Goal: Transaction & Acquisition: Purchase product/service

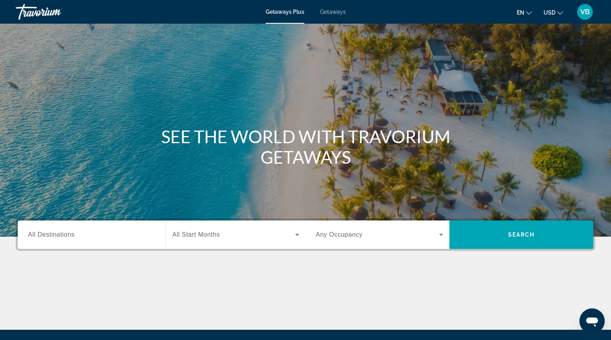
click at [345, 14] on div "Getaways Plus Getaways en English Español Français Italiano Português русский U…" at bounding box center [305, 12] width 611 height 20
click at [316, 4] on div "Getaways Plus Getaways en English Español Français Italiano Português русский U…" at bounding box center [305, 12] width 611 height 20
click at [330, 17] on div "Getaways Plus Getaways en English Español Français Italiano Português русский U…" at bounding box center [305, 12] width 611 height 20
click at [330, 11] on span "Getaways" at bounding box center [333, 12] width 26 height 6
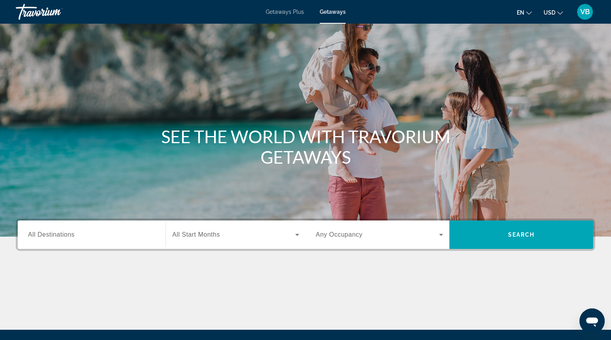
click at [42, 234] on span "All Destinations" at bounding box center [51, 234] width 47 height 7
click at [42, 234] on input "Destination All Destinations" at bounding box center [91, 234] width 127 height 9
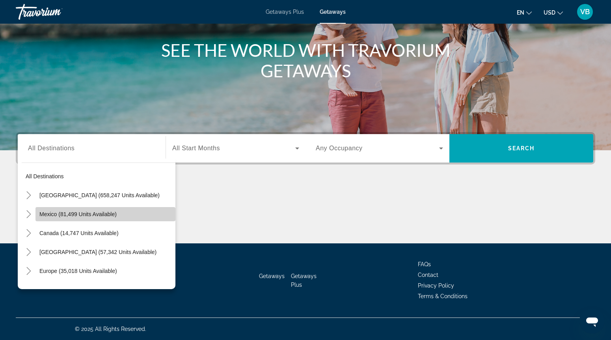
click at [49, 207] on span "Search widget" at bounding box center [105, 214] width 140 height 19
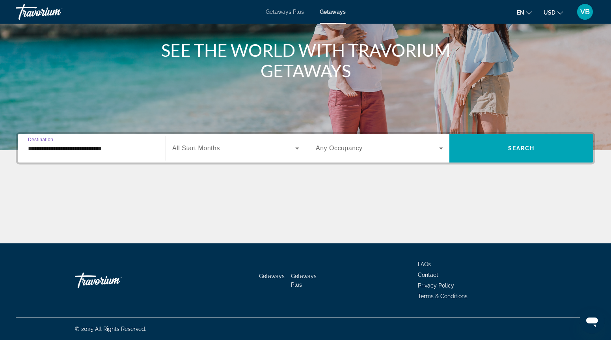
click at [52, 147] on input "**********" at bounding box center [91, 148] width 127 height 9
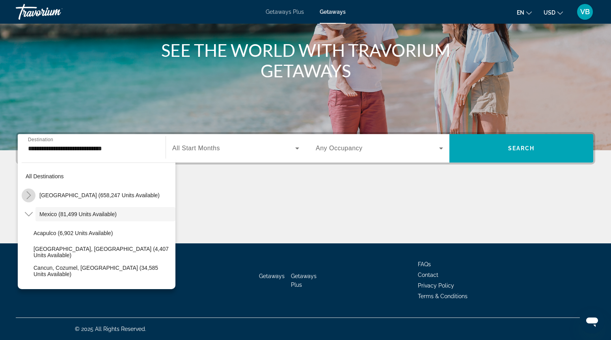
click at [33, 196] on mat-icon "Toggle United States (658,247 units available)" at bounding box center [29, 195] width 14 height 14
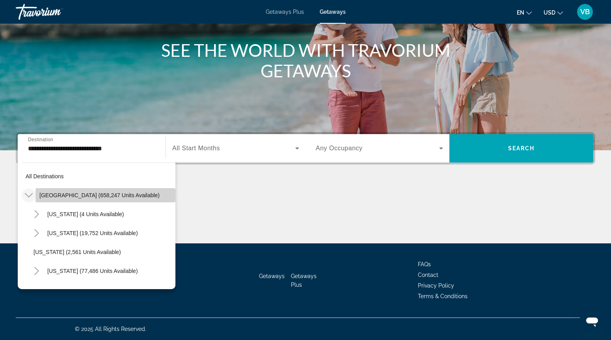
click at [52, 192] on span "Search widget" at bounding box center [105, 195] width 140 height 19
type input "**********"
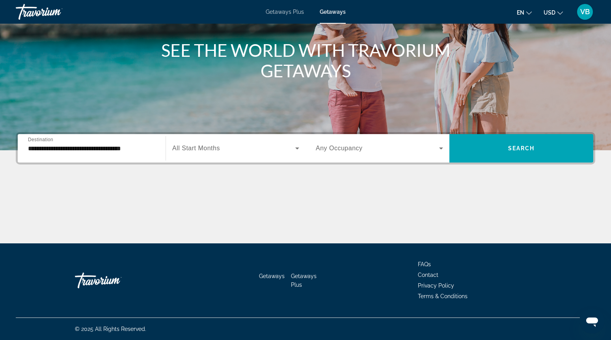
click at [191, 150] on span "All Start Months" at bounding box center [196, 148] width 48 height 7
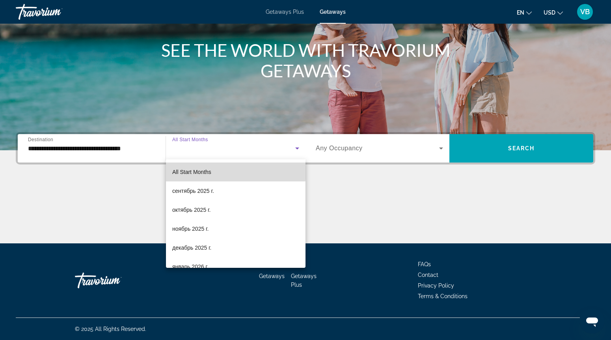
click at [182, 169] on span "All Start Months" at bounding box center [191, 172] width 39 height 6
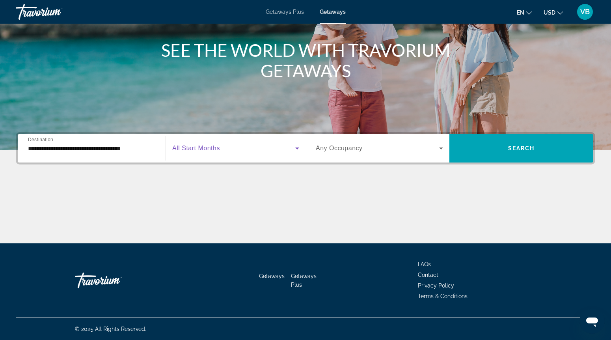
click at [322, 146] on span "Any Occupancy" at bounding box center [339, 148] width 47 height 7
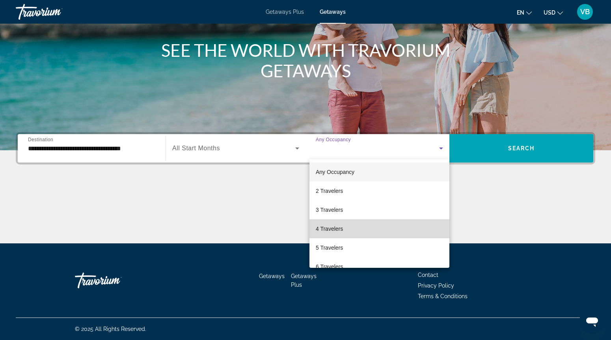
click at [320, 225] on span "4 Travelers" at bounding box center [329, 228] width 27 height 9
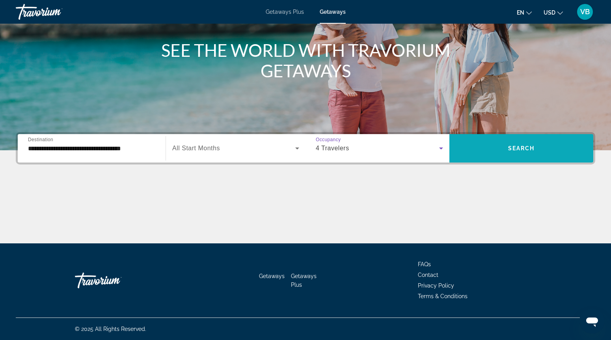
click at [497, 149] on span "Search widget" at bounding box center [521, 148] width 144 height 19
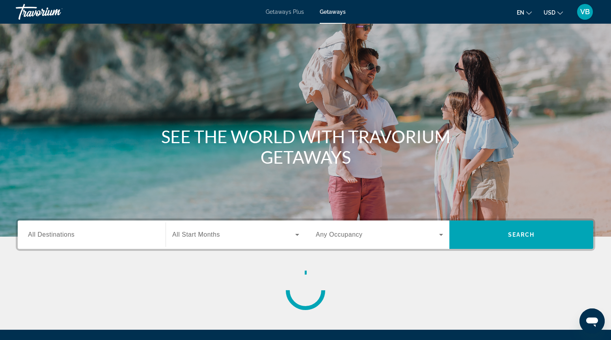
click at [91, 231] on input "Destination All Destinations" at bounding box center [91, 234] width 127 height 9
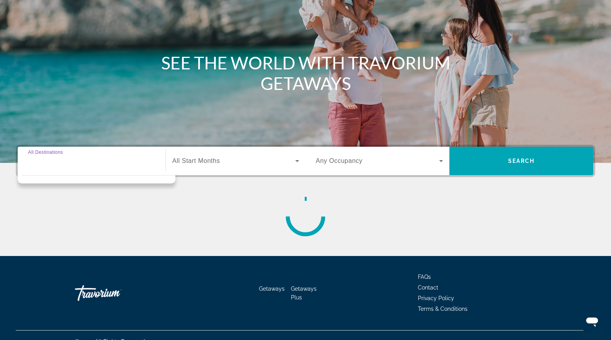
scroll to position [86, 0]
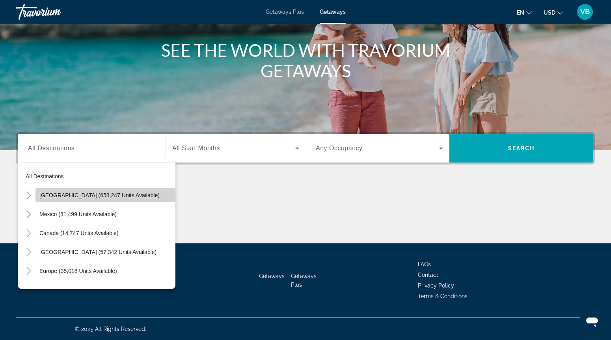
click at [50, 197] on span "[GEOGRAPHIC_DATA] (658,247 units available)" at bounding box center [99, 195] width 120 height 6
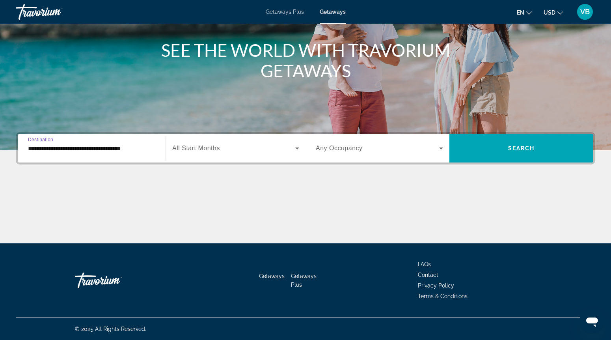
click at [86, 144] on input "**********" at bounding box center [91, 148] width 127 height 9
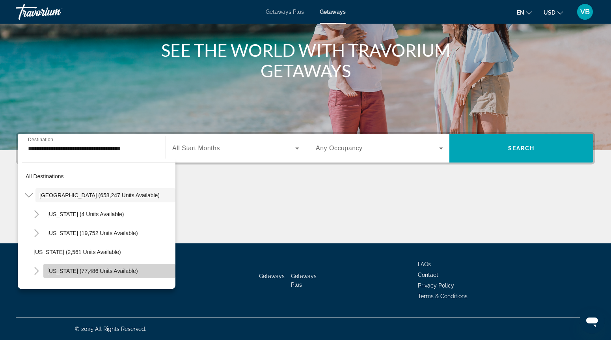
click at [65, 270] on span "[US_STATE] (77,486 units available)" at bounding box center [92, 271] width 91 height 6
type input "**********"
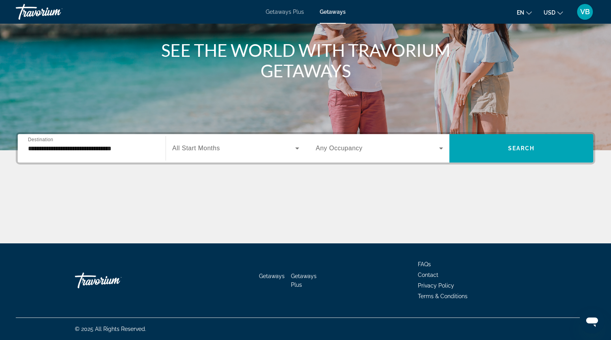
click at [202, 154] on div "Search widget" at bounding box center [235, 148] width 127 height 22
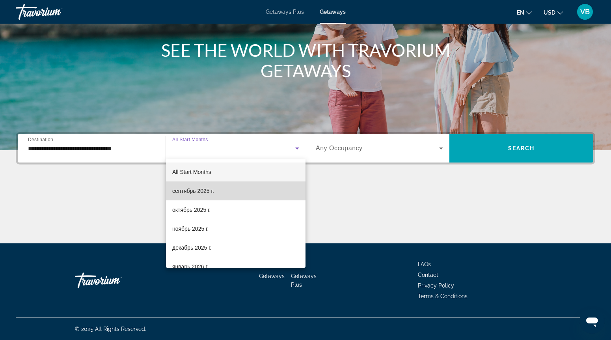
click at [184, 197] on mat-option "сентябрь 2025 г." at bounding box center [236, 190] width 140 height 19
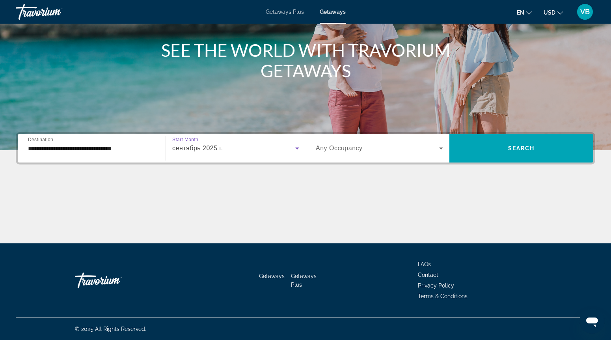
click at [336, 152] on span "Search widget" at bounding box center [377, 147] width 123 height 9
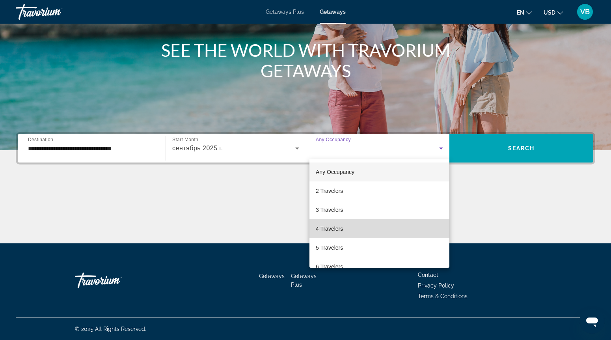
click at [323, 225] on span "4 Travelers" at bounding box center [329, 228] width 27 height 9
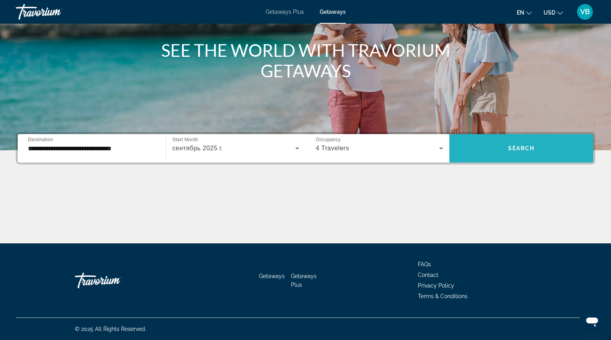
click at [483, 147] on span "Search widget" at bounding box center [521, 148] width 144 height 19
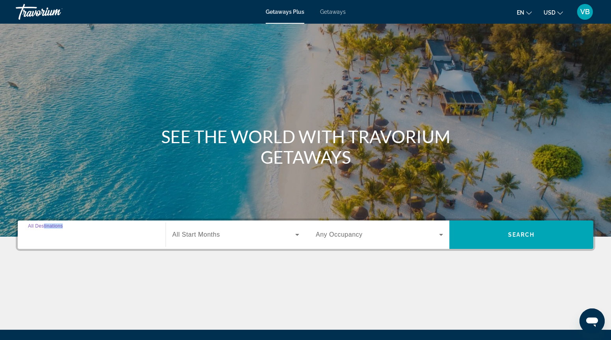
click at [48, 238] on input "Destination All Destinations" at bounding box center [91, 234] width 127 height 9
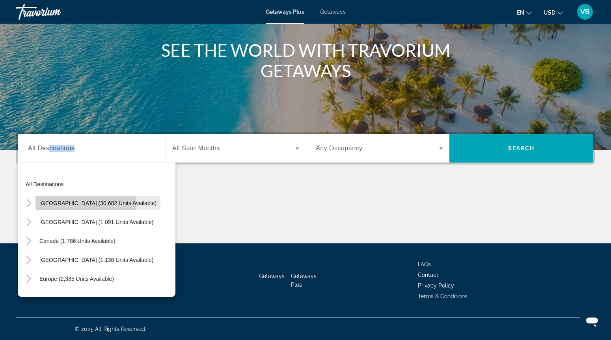
click at [55, 203] on span "United States (30,682 units available)" at bounding box center [97, 203] width 117 height 6
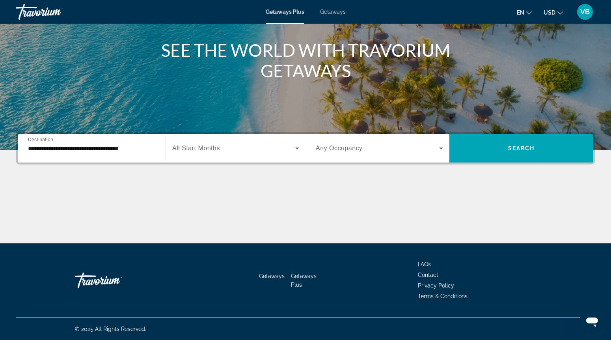
click at [97, 153] on div "**********" at bounding box center [91, 148] width 127 height 22
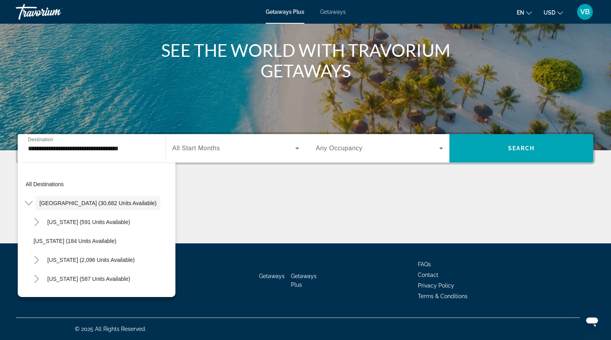
click at [97, 153] on div "**********" at bounding box center [91, 148] width 127 height 22
click at [66, 252] on span "Search widget" at bounding box center [90, 259] width 95 height 19
type input "**********"
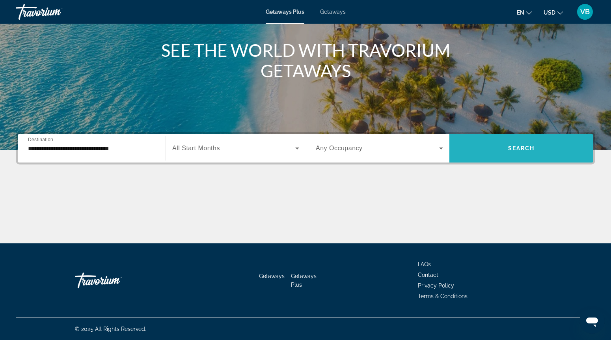
click at [508, 144] on span "Search widget" at bounding box center [521, 148] width 144 height 19
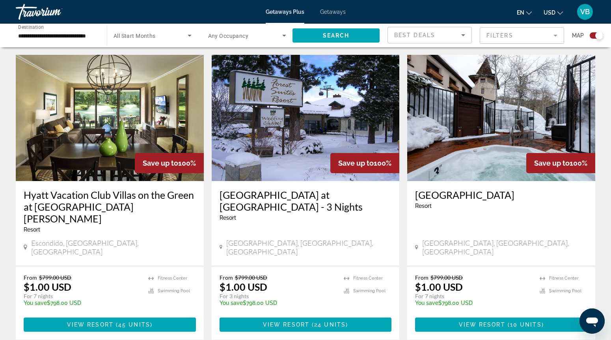
scroll to position [1113, 0]
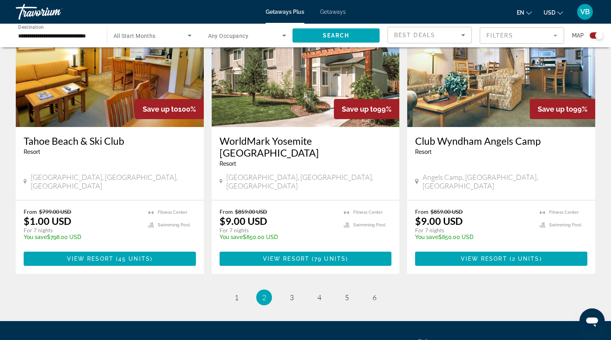
scroll to position [1176, 0]
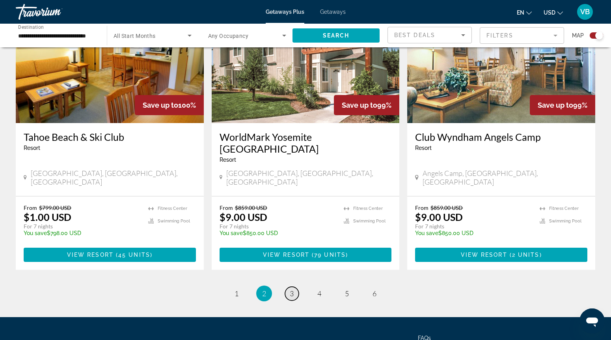
click at [291, 287] on link "page 3" at bounding box center [292, 294] width 14 height 14
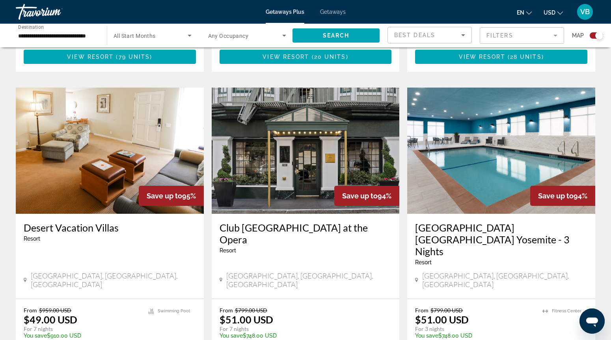
scroll to position [525, 0]
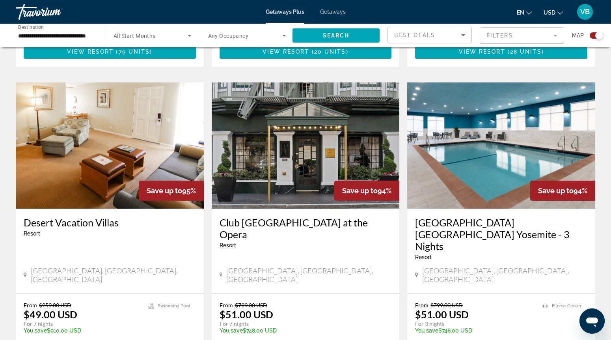
click at [309, 164] on img "Main content" at bounding box center [306, 145] width 188 height 126
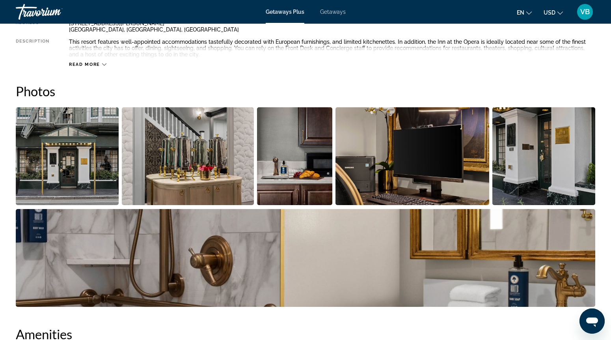
scroll to position [292, 0]
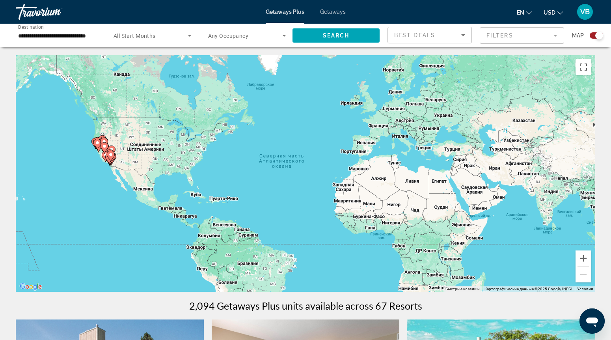
click at [157, 42] on div "Search widget" at bounding box center [153, 35] width 78 height 22
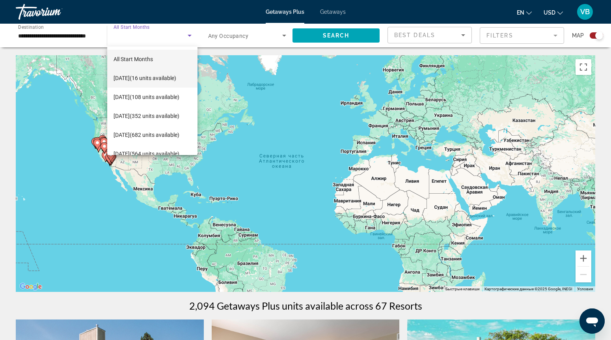
click at [149, 73] on span "September 2025 (16 units available)" at bounding box center [145, 77] width 63 height 9
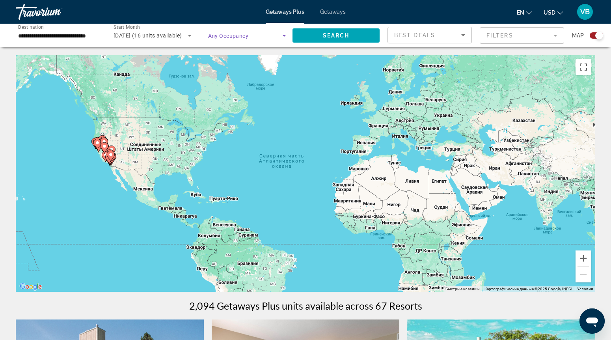
click at [266, 31] on span "Search widget" at bounding box center [245, 35] width 74 height 9
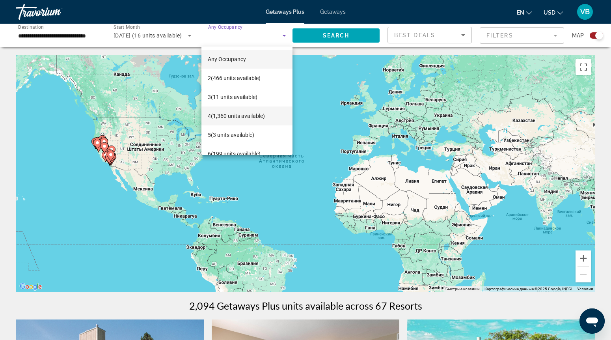
click at [212, 115] on span "4 (1,360 units available)" at bounding box center [236, 115] width 57 height 9
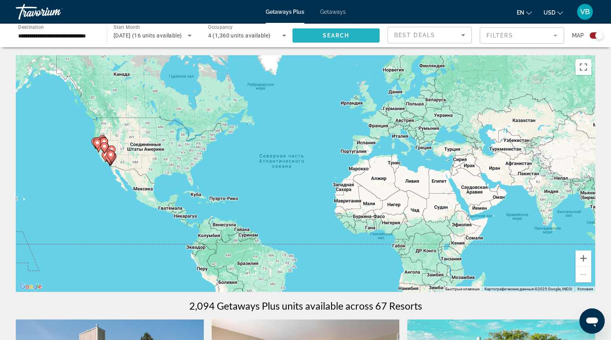
click at [340, 37] on span "Search" at bounding box center [336, 35] width 27 height 6
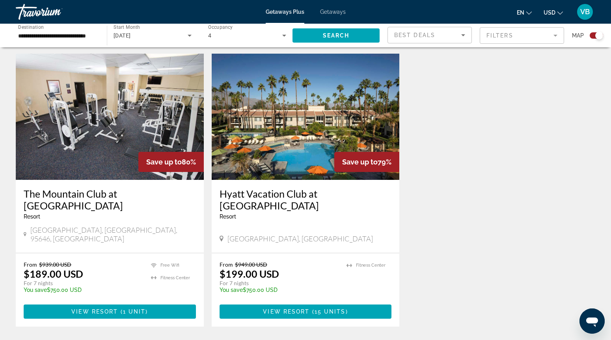
scroll to position [255, 0]
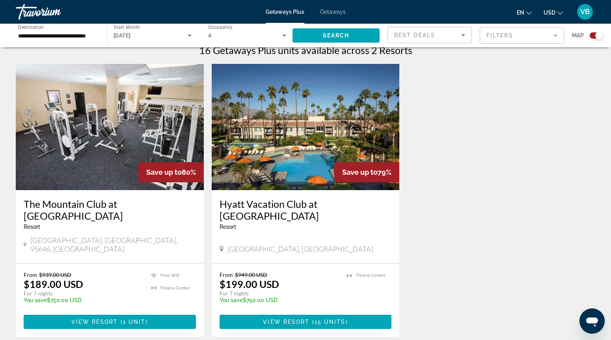
click at [103, 162] on img "Main content" at bounding box center [110, 127] width 188 height 126
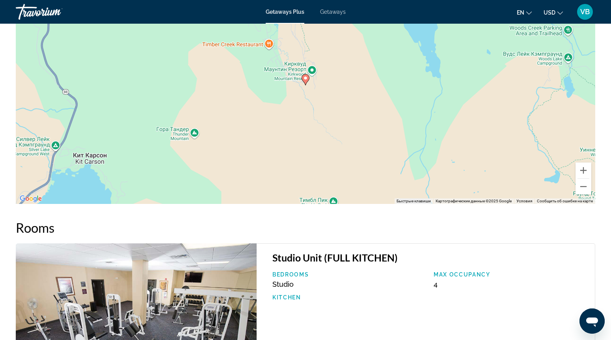
scroll to position [1026, 0]
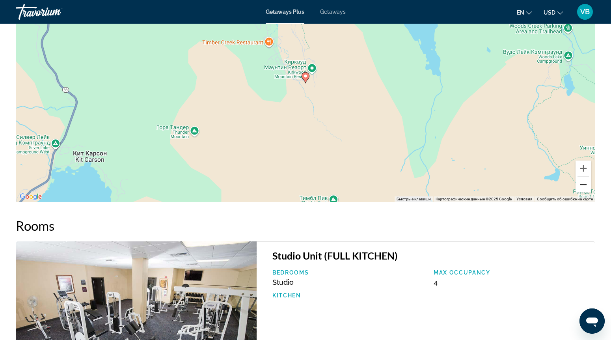
click at [583, 189] on button "Уменьшить" at bounding box center [583, 185] width 16 height 16
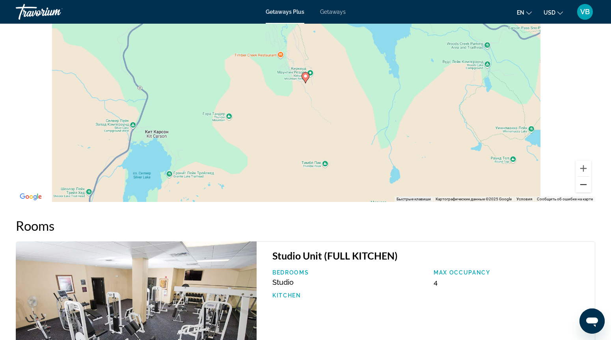
click at [583, 189] on button "Уменьшить" at bounding box center [583, 185] width 16 height 16
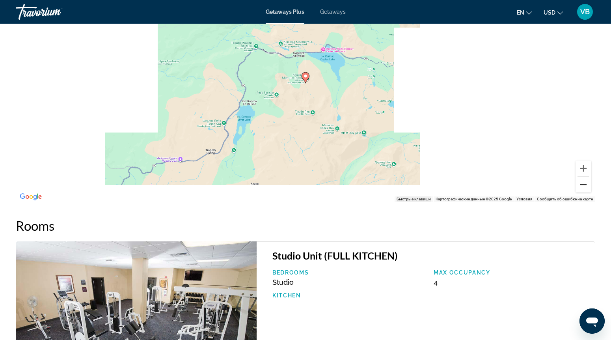
click at [583, 189] on button "Уменьшить" at bounding box center [583, 185] width 16 height 16
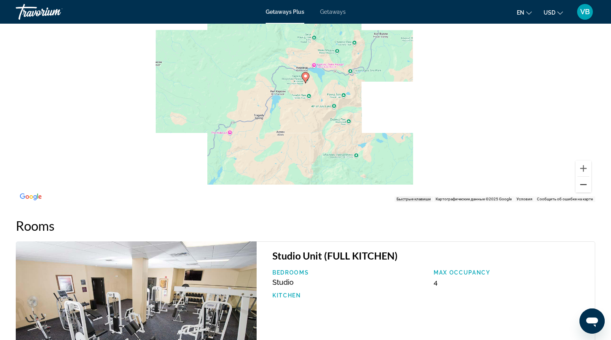
click at [583, 189] on button "Уменьшить" at bounding box center [583, 185] width 16 height 16
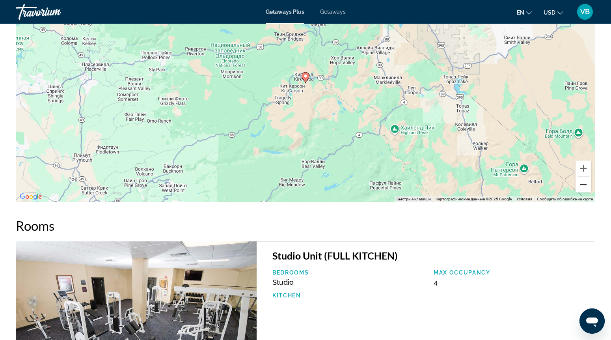
click at [583, 189] on button "Уменьшить" at bounding box center [583, 185] width 16 height 16
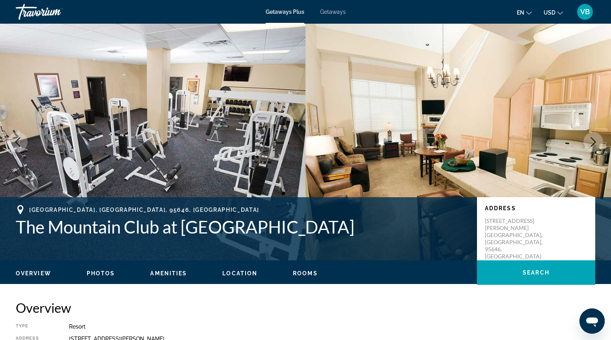
scroll to position [0, 0]
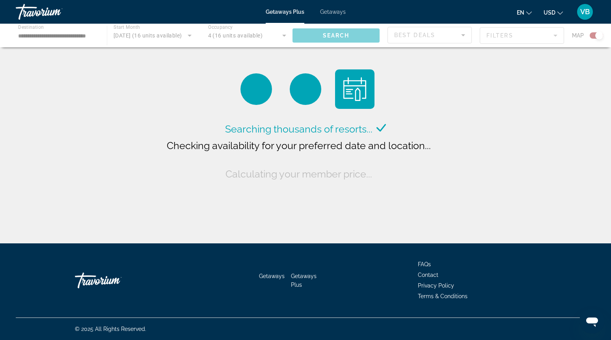
click at [130, 35] on div "Main content" at bounding box center [305, 36] width 611 height 24
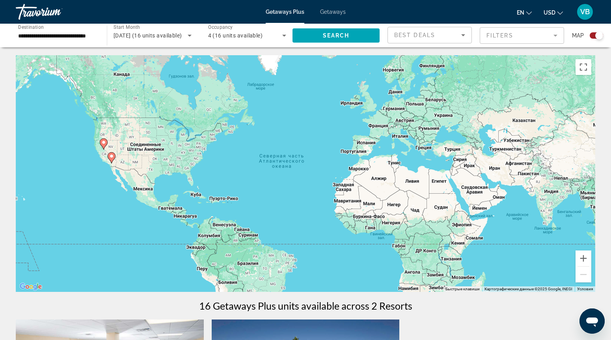
click at [161, 35] on span "September 2025 (16 units available)" at bounding box center [148, 35] width 69 height 6
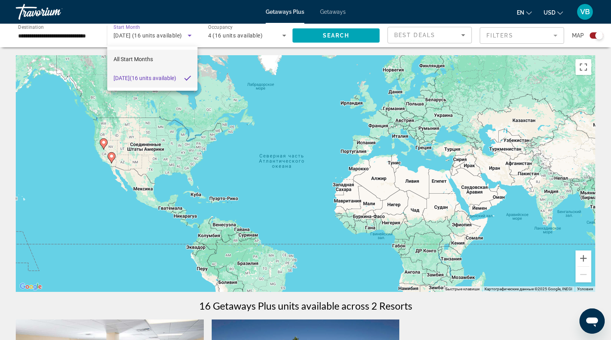
click at [156, 63] on mat-option "All Start Months" at bounding box center [152, 59] width 91 height 19
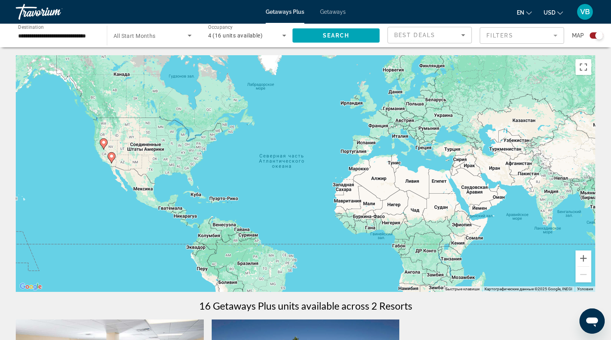
click at [154, 38] on span "All Start Months" at bounding box center [135, 36] width 42 height 6
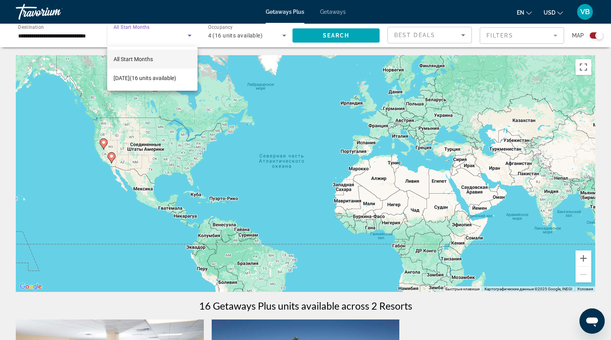
click at [64, 33] on div at bounding box center [305, 170] width 611 height 340
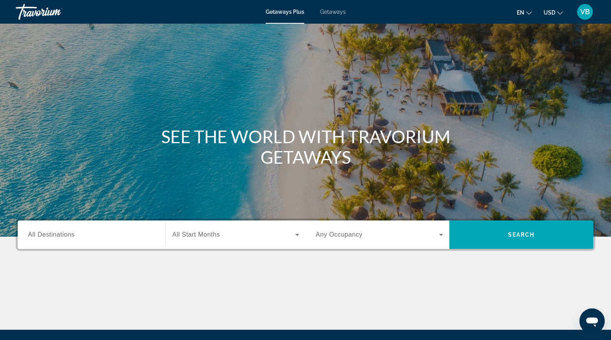
click at [342, 11] on span "Getaways" at bounding box center [333, 12] width 26 height 6
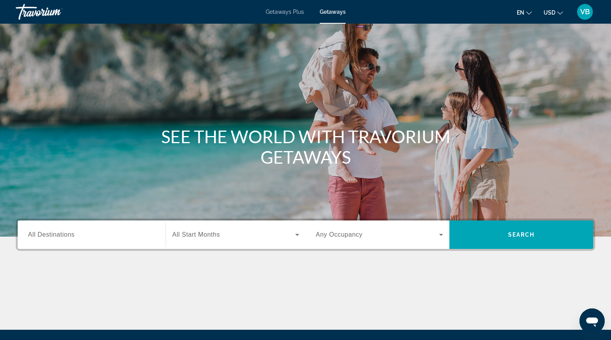
click at [100, 225] on div "Search widget" at bounding box center [91, 234] width 127 height 22
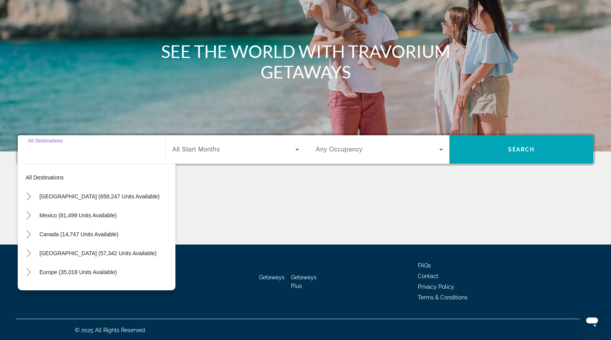
scroll to position [86, 0]
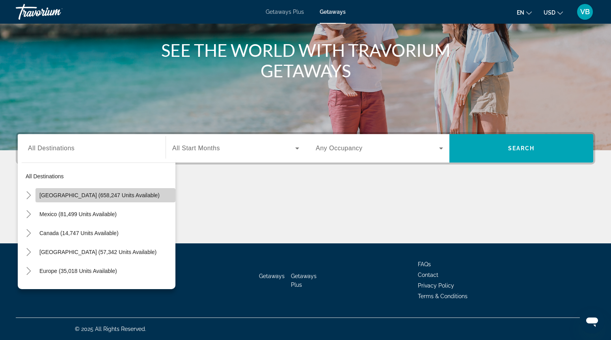
click at [108, 194] on span "United States (658,247 units available)" at bounding box center [99, 195] width 120 height 6
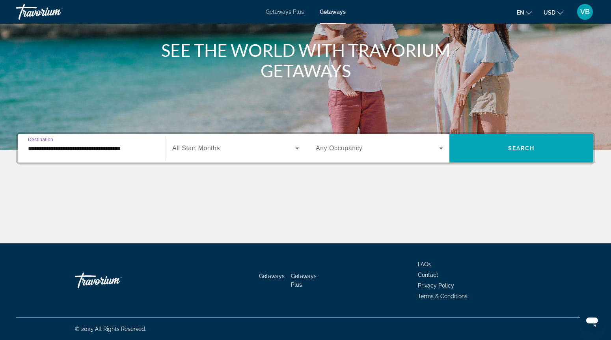
click at [130, 151] on input "**********" at bounding box center [91, 148] width 127 height 9
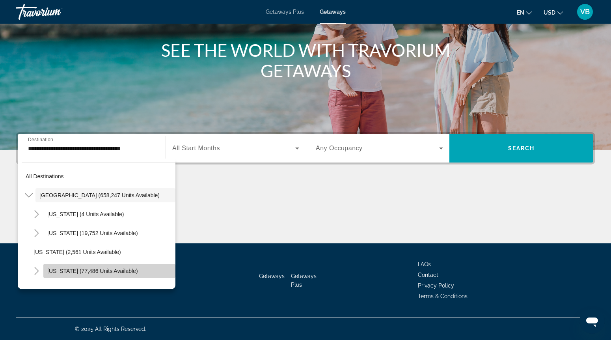
click at [77, 273] on span "California (77,486 units available)" at bounding box center [92, 271] width 91 height 6
type input "**********"
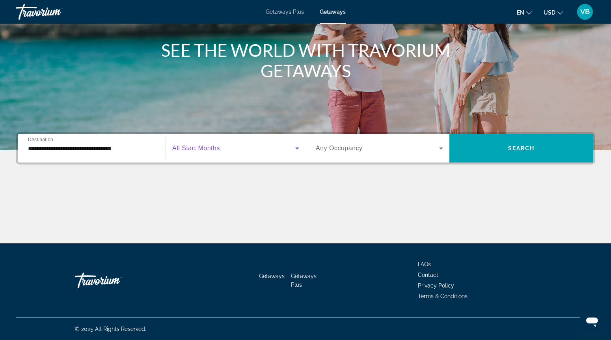
click at [215, 153] on span "Search widget" at bounding box center [233, 147] width 123 height 9
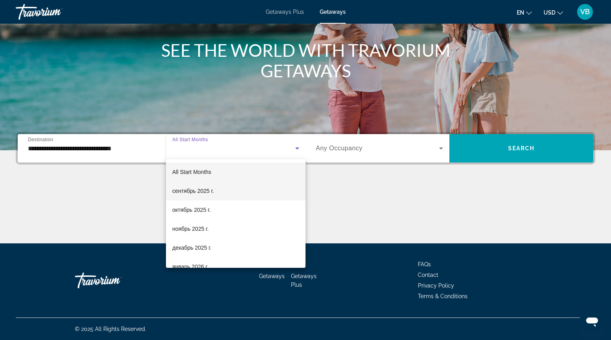
click at [195, 190] on span "сентябрь 2025 г." at bounding box center [193, 190] width 42 height 9
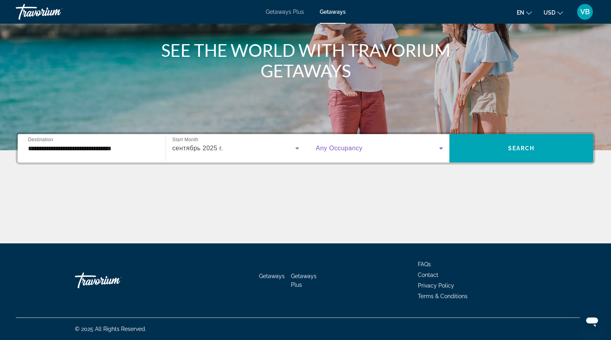
click at [376, 144] on span "Search widget" at bounding box center [377, 147] width 123 height 9
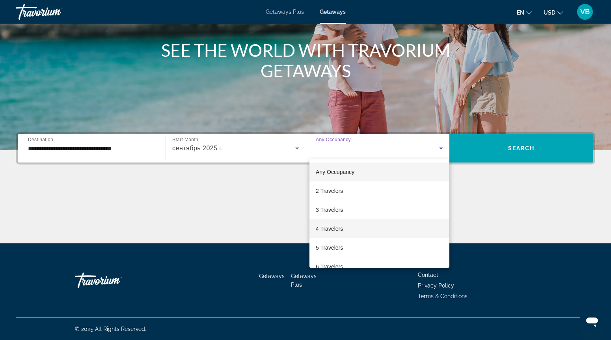
click at [337, 234] on mat-option "4 Travelers" at bounding box center [379, 228] width 140 height 19
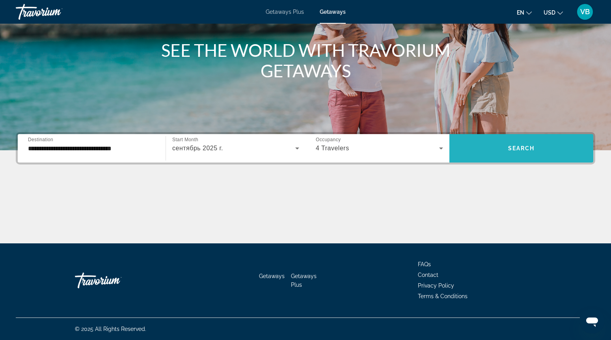
click at [497, 152] on span "Search widget" at bounding box center [521, 148] width 144 height 19
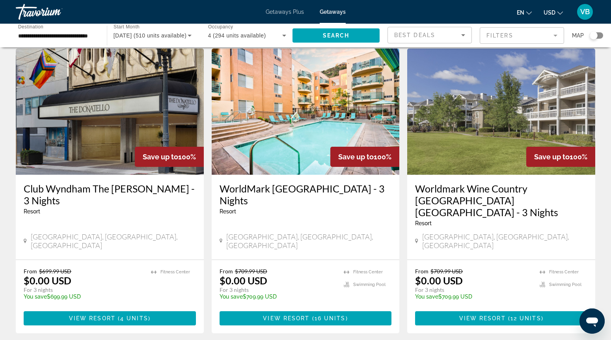
scroll to position [893, 0]
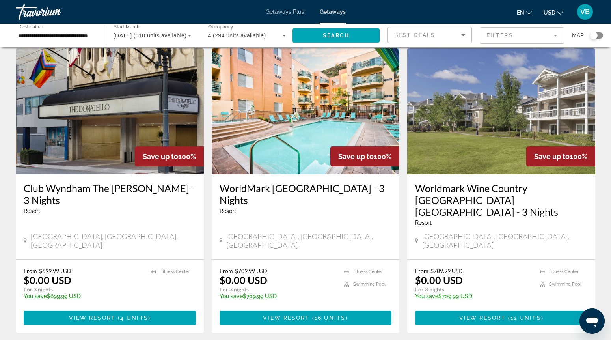
click at [131, 131] on img "Main content" at bounding box center [110, 111] width 188 height 126
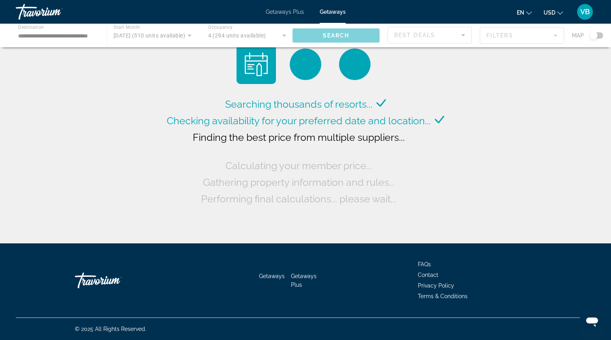
click at [140, 32] on div "Main content" at bounding box center [305, 36] width 611 height 24
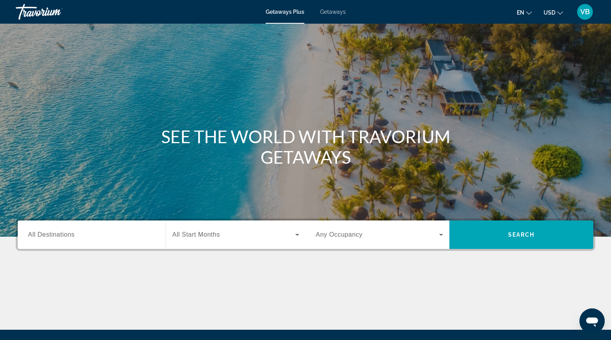
click at [121, 240] on div "Search widget" at bounding box center [91, 234] width 127 height 22
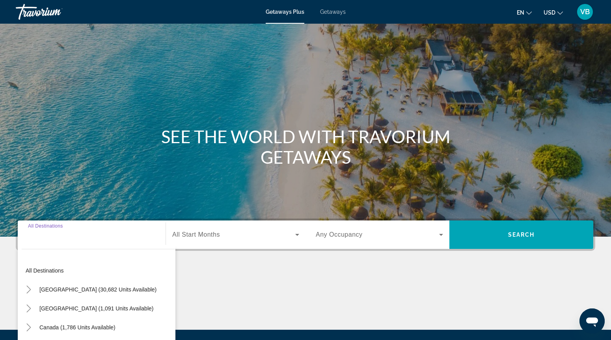
scroll to position [86, 0]
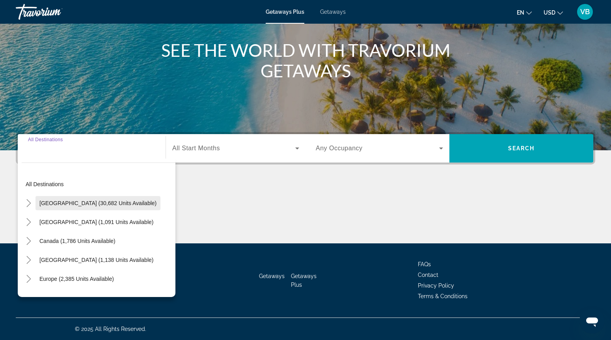
click at [108, 205] on span "United States (30,682 units available)" at bounding box center [97, 203] width 117 height 6
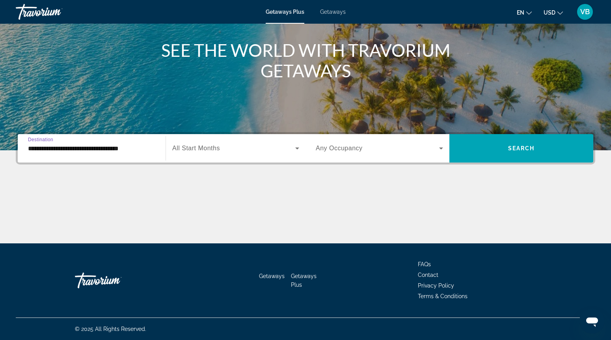
click at [182, 149] on span "All Start Months" at bounding box center [196, 148] width 48 height 7
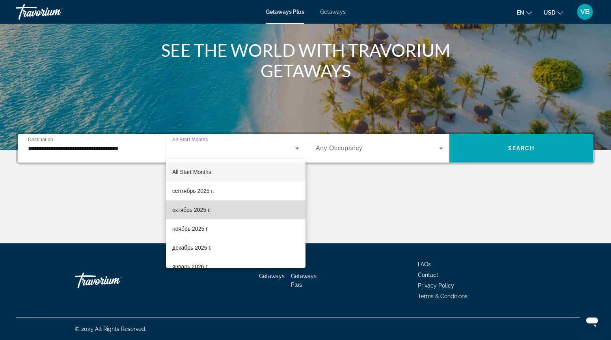
click at [184, 209] on span "октябрь 2025 г." at bounding box center [191, 209] width 38 height 9
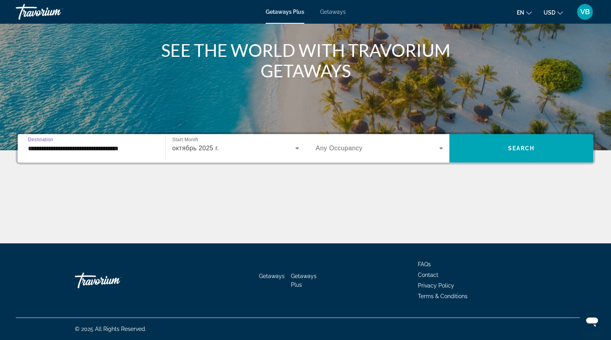
click at [144, 147] on input "**********" at bounding box center [91, 148] width 127 height 9
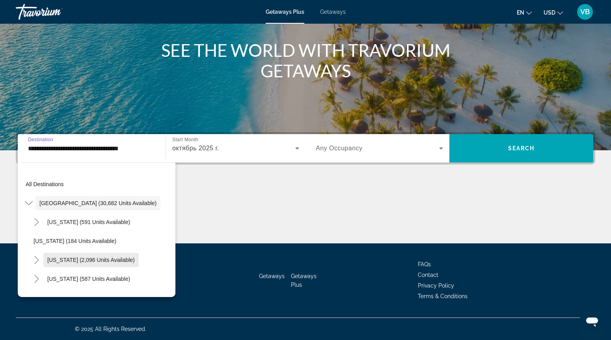
click at [87, 257] on span "California (2,096 units available)" at bounding box center [90, 260] width 87 height 6
type input "**********"
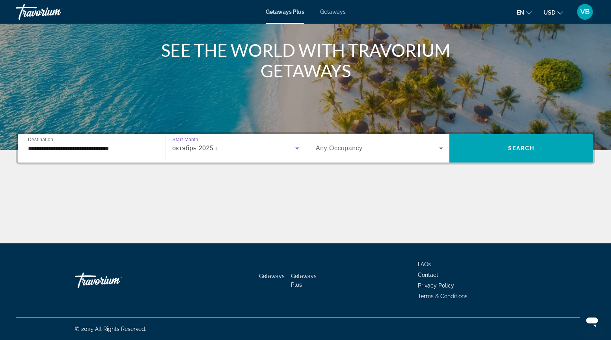
click at [195, 150] on span "октябрь 2025 г." at bounding box center [195, 148] width 47 height 7
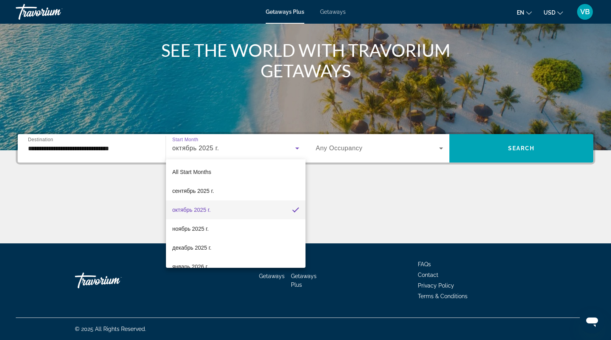
click at [367, 158] on div at bounding box center [305, 170] width 611 height 340
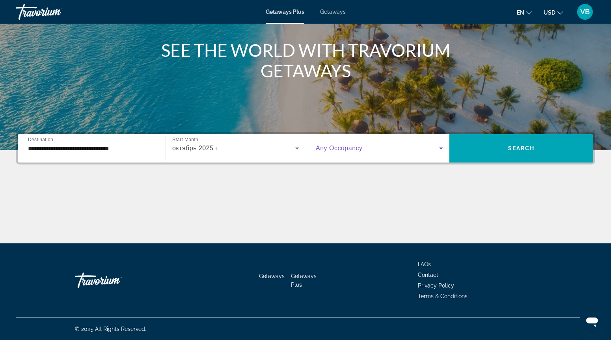
click at [364, 147] on span "Search widget" at bounding box center [377, 147] width 123 height 9
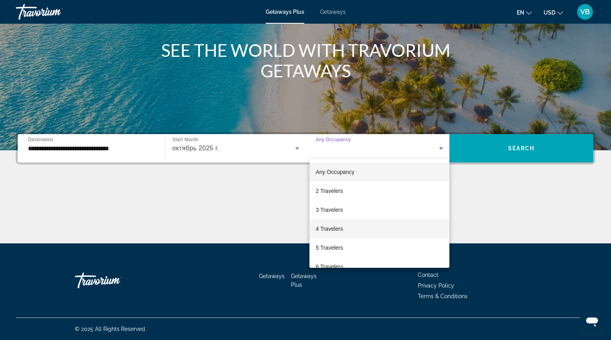
click at [333, 230] on span "4 Travelers" at bounding box center [329, 228] width 27 height 9
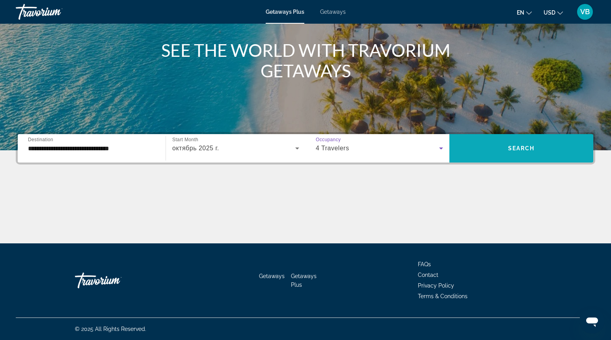
click at [467, 153] on span "Search widget" at bounding box center [521, 148] width 144 height 19
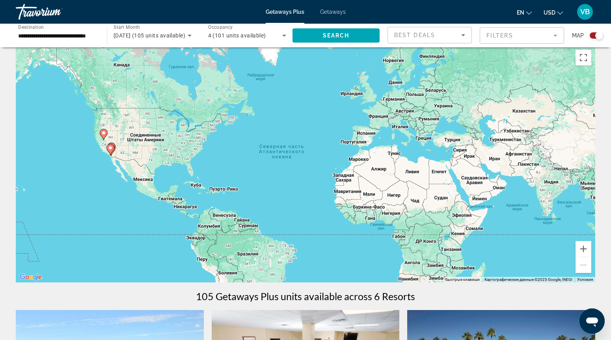
scroll to position [10, 0]
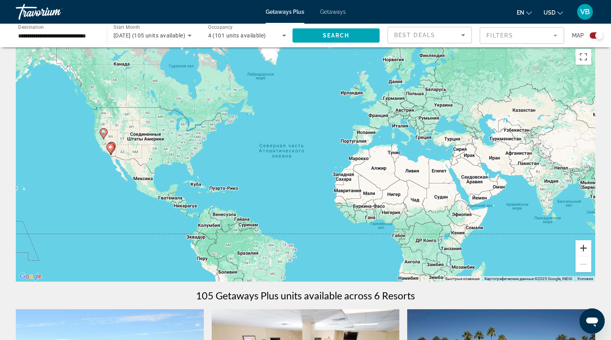
click at [584, 248] on button "Увеличить" at bounding box center [583, 248] width 16 height 16
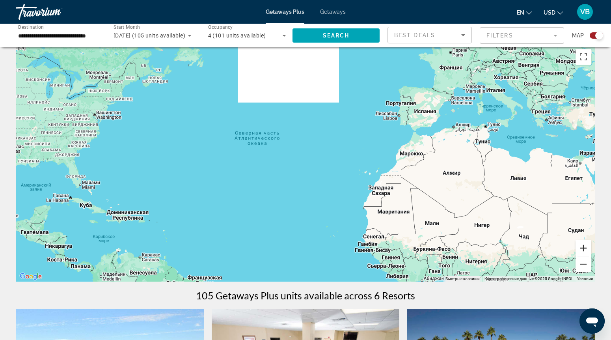
click at [585, 249] on button "Увеличить" at bounding box center [583, 248] width 16 height 16
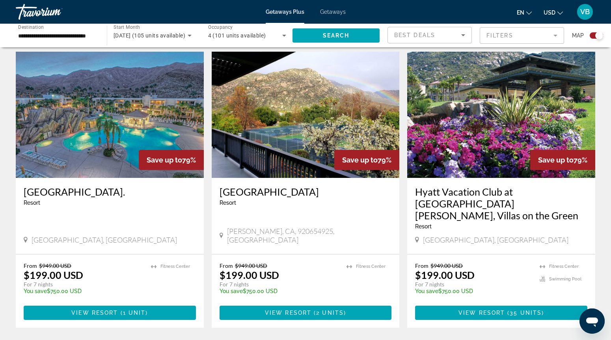
scroll to position [557, 0]
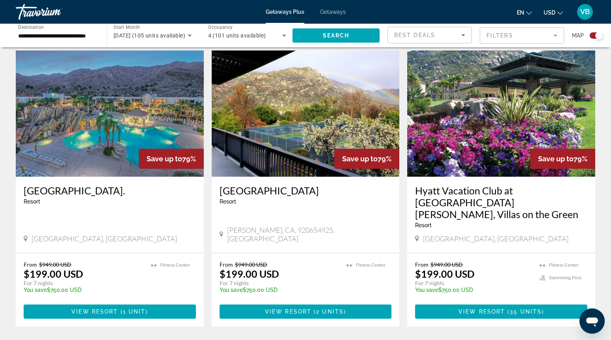
click at [441, 115] on img "Main content" at bounding box center [501, 113] width 188 height 126
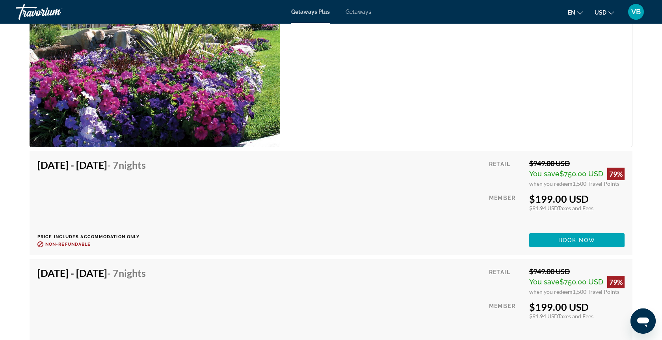
scroll to position [1376, 0]
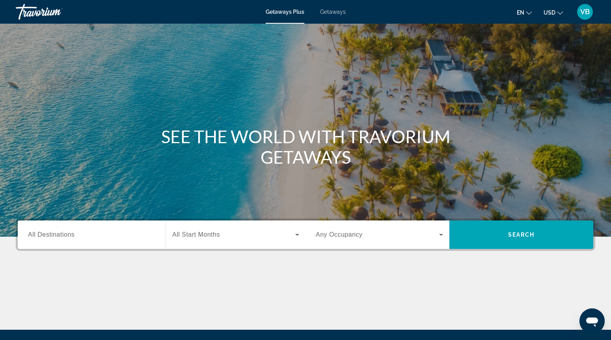
click at [341, 12] on span "Getaways" at bounding box center [333, 12] width 26 height 6
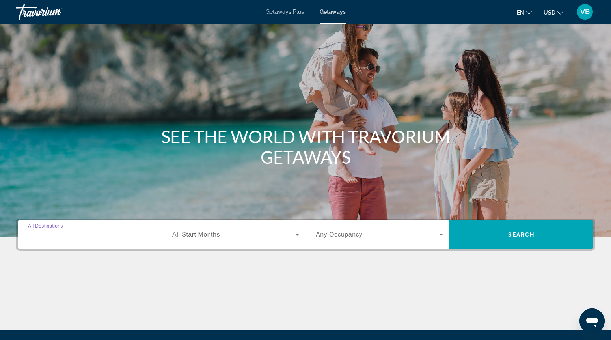
click at [84, 235] on input "Destination All Destinations" at bounding box center [91, 234] width 127 height 9
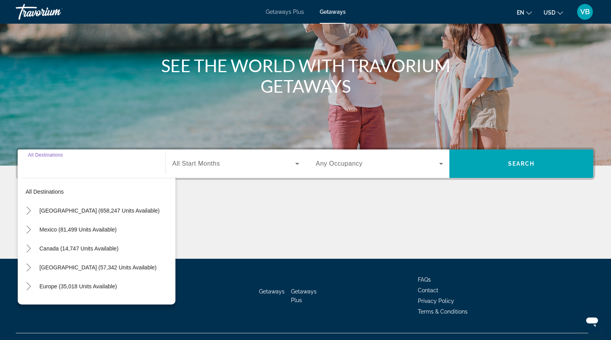
scroll to position [86, 0]
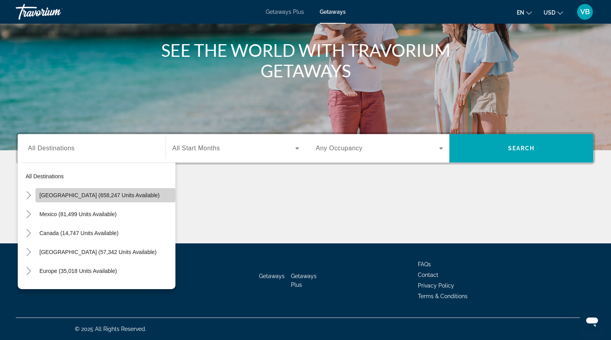
click at [80, 198] on span "Search widget" at bounding box center [105, 195] width 140 height 19
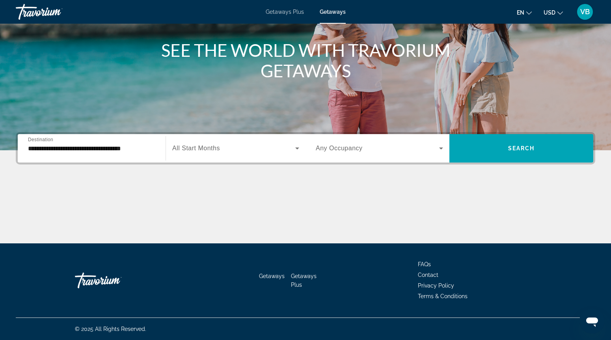
click at [205, 145] on span "All Start Months" at bounding box center [196, 148] width 48 height 7
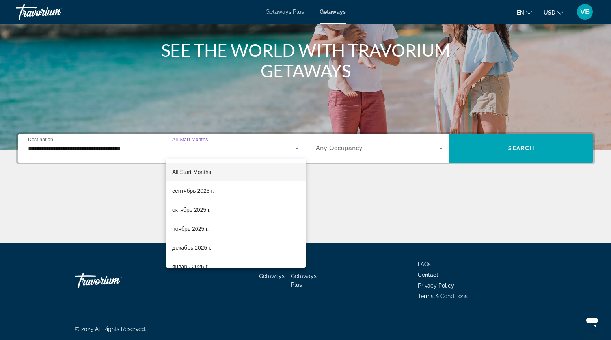
click at [134, 148] on div at bounding box center [305, 170] width 611 height 340
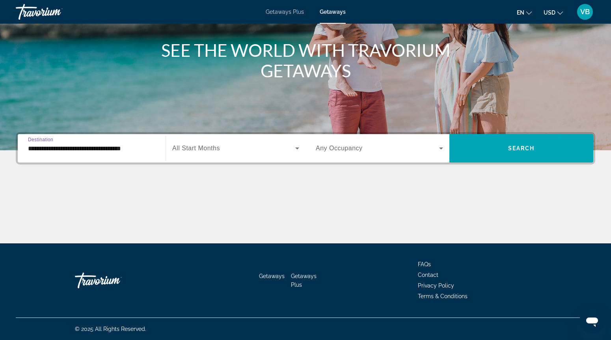
click at [134, 148] on input "**********" at bounding box center [91, 148] width 127 height 9
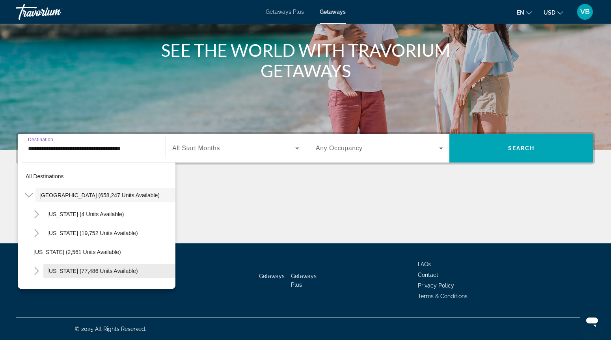
click at [93, 270] on span "California (77,486 units available)" at bounding box center [92, 271] width 91 height 6
type input "**********"
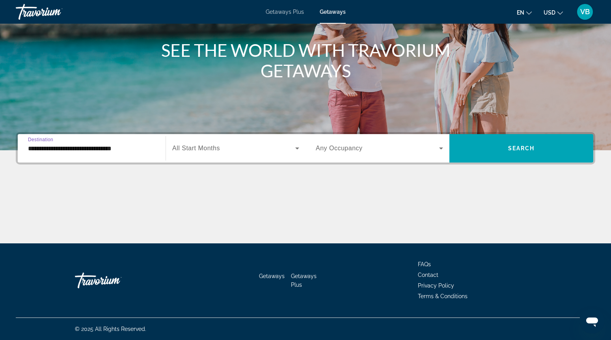
click at [231, 152] on span "Search widget" at bounding box center [233, 147] width 123 height 9
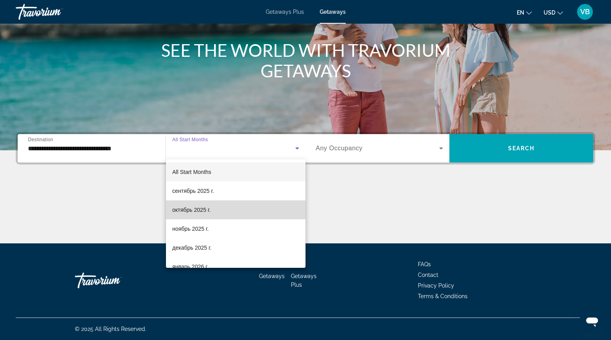
click at [204, 209] on span "октябрь 2025 г." at bounding box center [191, 209] width 38 height 9
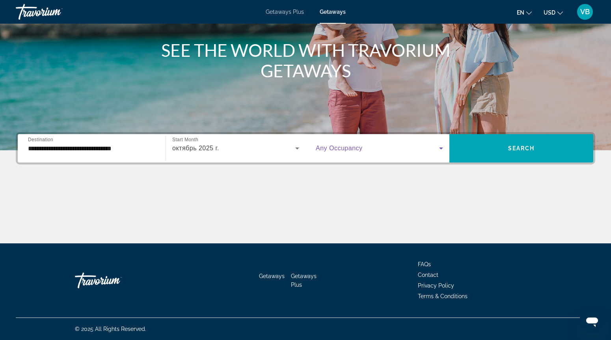
click at [370, 147] on span "Search widget" at bounding box center [377, 147] width 123 height 9
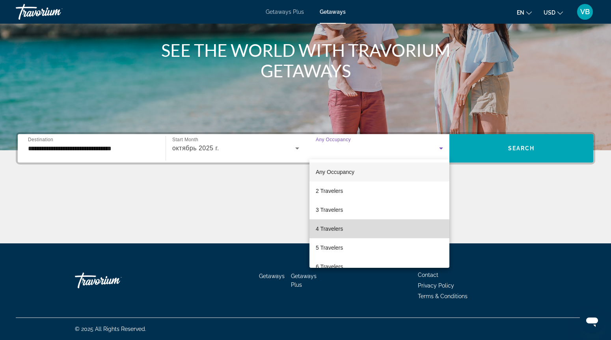
click at [357, 229] on mat-option "4 Travelers" at bounding box center [379, 228] width 140 height 19
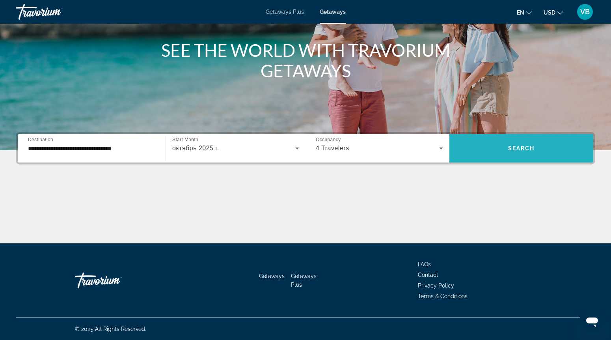
click at [491, 157] on span "Search widget" at bounding box center [521, 148] width 144 height 19
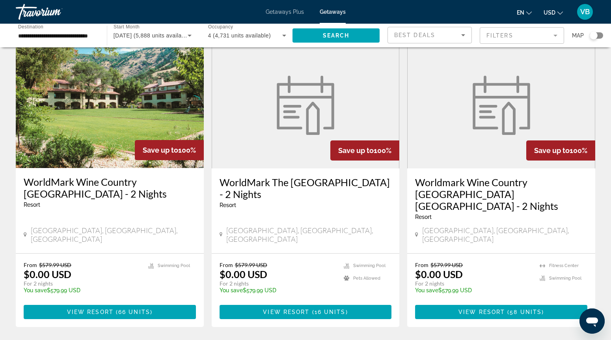
scroll to position [292, 0]
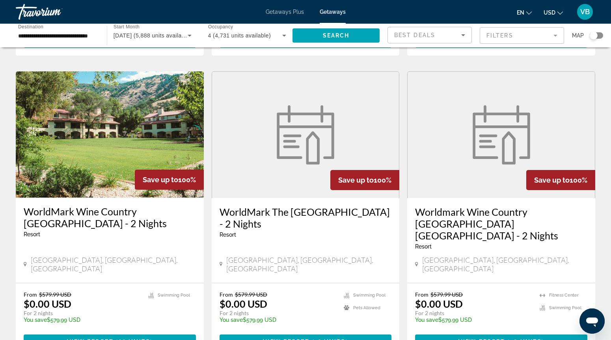
click at [126, 110] on img "Main content" at bounding box center [110, 134] width 188 height 126
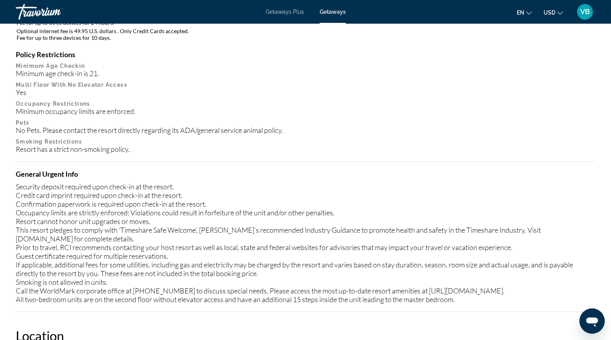
scroll to position [721, 0]
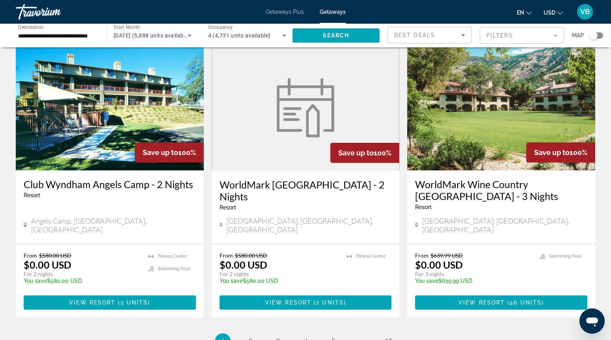
scroll to position [897, 0]
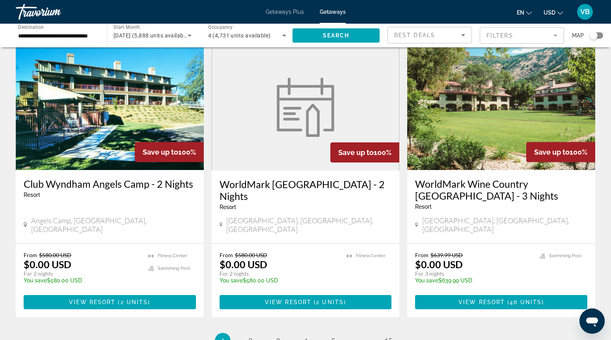
click at [243, 170] on div "WorldMark San Francisco - 2 Nights Resort - This is an adults only resort San F…" at bounding box center [306, 206] width 188 height 73
click at [241, 122] on figure "Main content" at bounding box center [305, 107] width 187 height 126
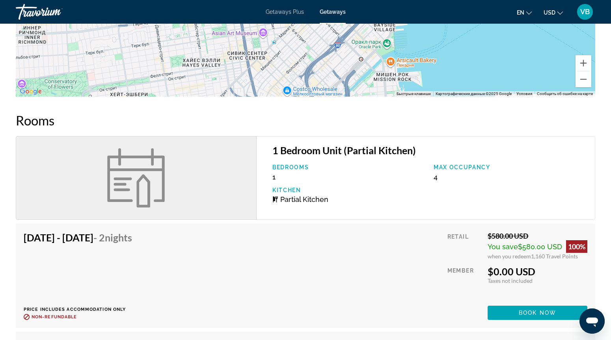
scroll to position [955, 0]
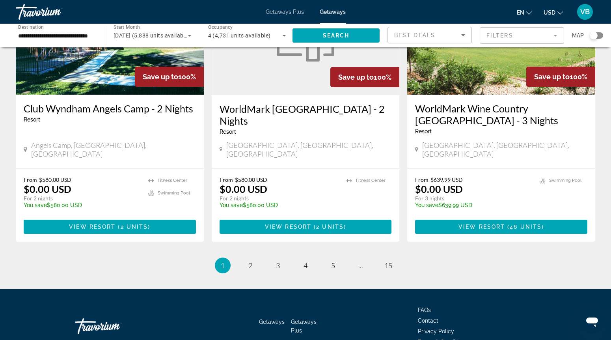
scroll to position [971, 0]
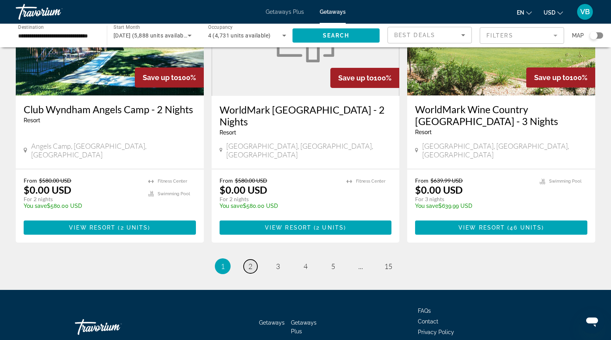
click at [252, 262] on span "2" at bounding box center [250, 266] width 4 height 9
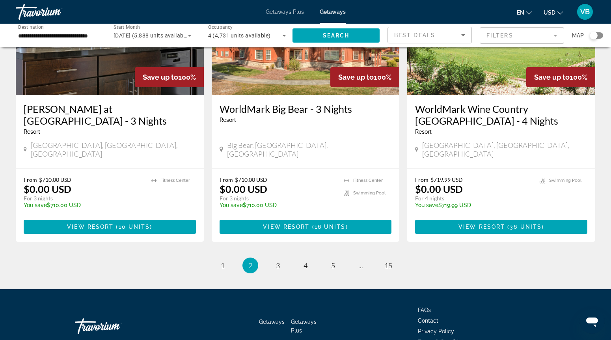
scroll to position [983, 0]
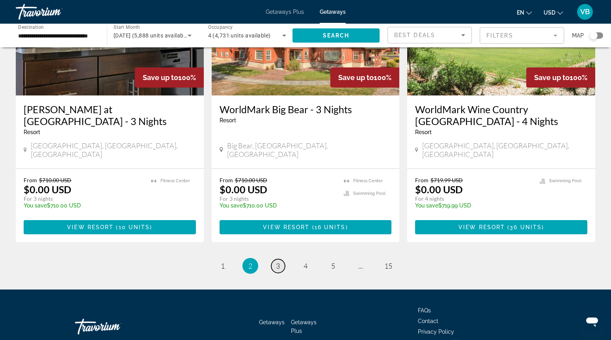
click at [274, 259] on link "page 3" at bounding box center [278, 266] width 14 height 14
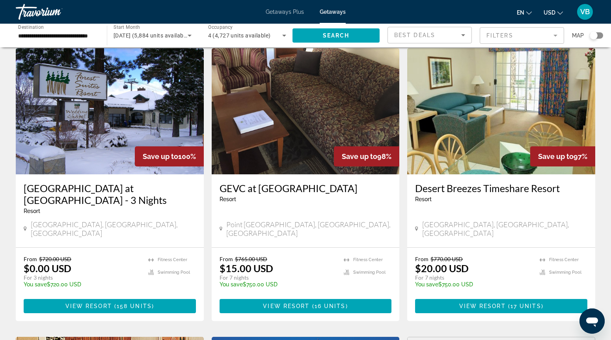
scroll to position [35, 0]
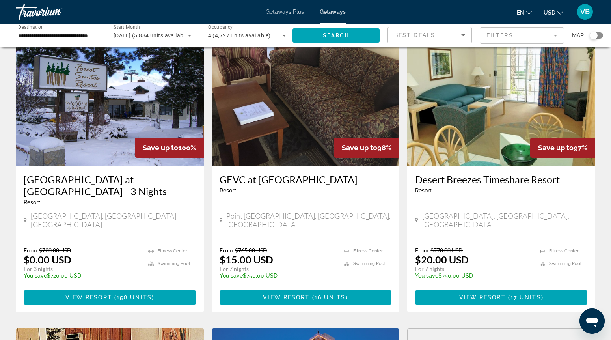
click at [150, 107] on img "Main content" at bounding box center [110, 102] width 188 height 126
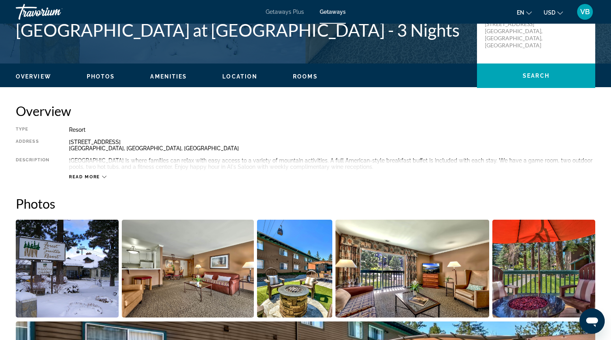
scroll to position [196, 0]
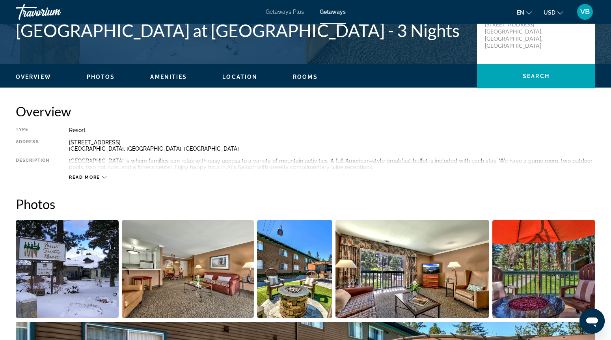
click at [189, 294] on img "Open full-screen image slider" at bounding box center [188, 269] width 132 height 98
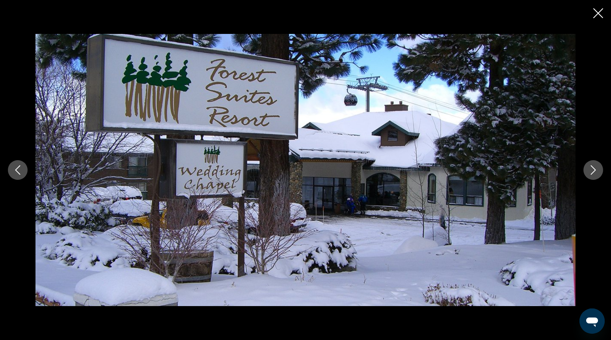
click at [592, 167] on icon "Next image" at bounding box center [592, 169] width 9 height 9
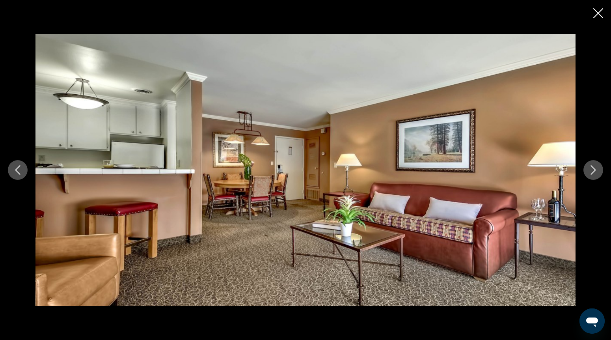
click at [592, 167] on icon "Next image" at bounding box center [592, 169] width 9 height 9
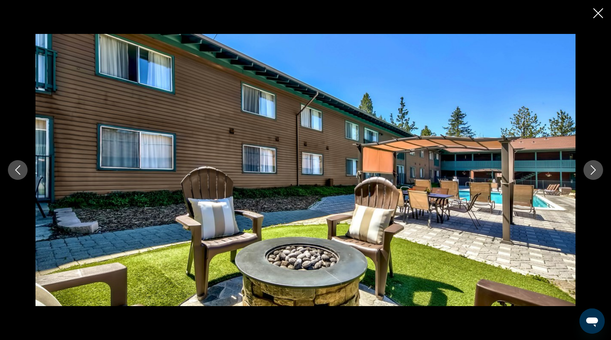
click at [592, 167] on icon "Next image" at bounding box center [592, 169] width 9 height 9
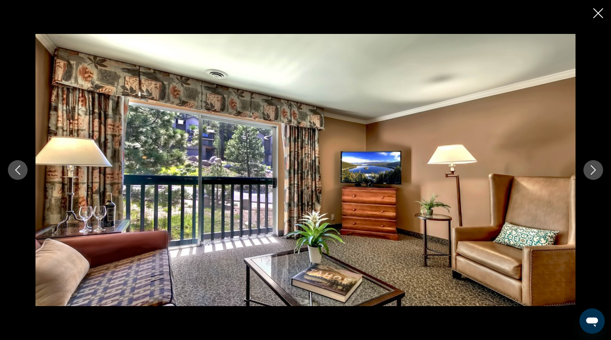
click at [592, 167] on icon "Next image" at bounding box center [592, 169] width 9 height 9
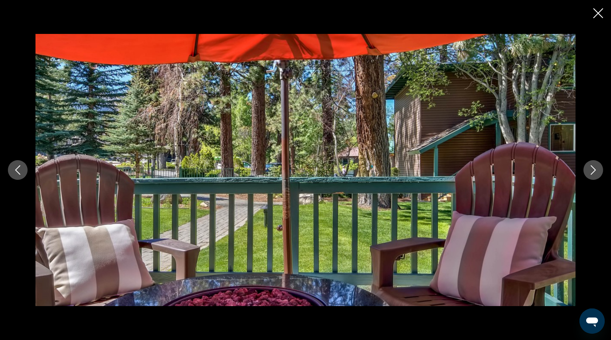
click at [592, 169] on icon "Next image" at bounding box center [592, 169] width 9 height 9
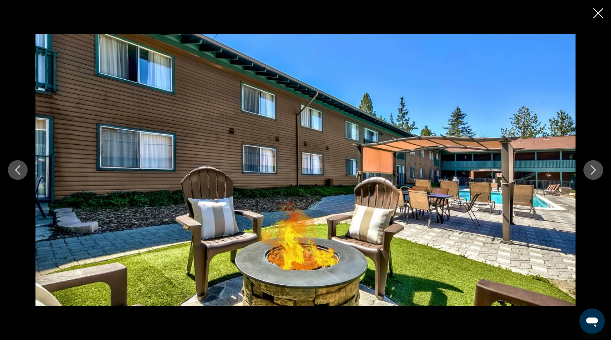
click at [592, 170] on icon "Next image" at bounding box center [592, 169] width 9 height 9
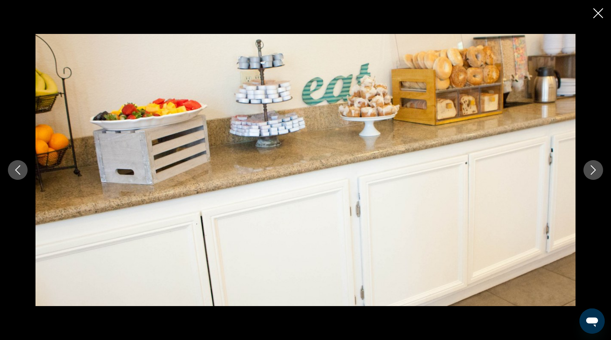
click at [592, 170] on icon "Next image" at bounding box center [592, 169] width 9 height 9
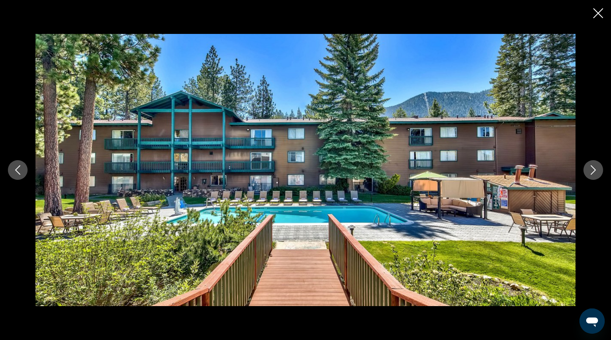
click at [592, 170] on icon "Next image" at bounding box center [592, 169] width 9 height 9
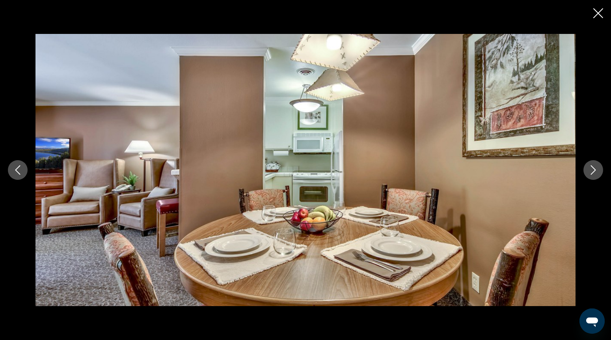
click at [592, 170] on icon "Next image" at bounding box center [592, 169] width 9 height 9
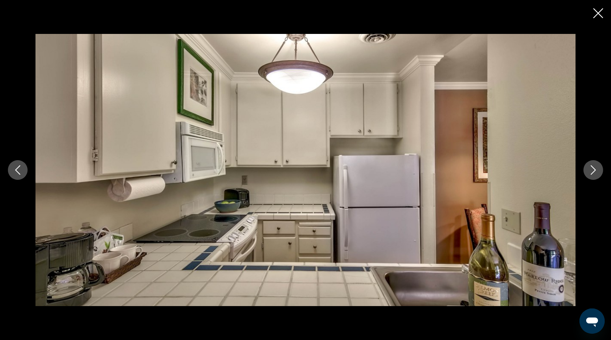
click at [592, 171] on icon "Next image" at bounding box center [592, 169] width 9 height 9
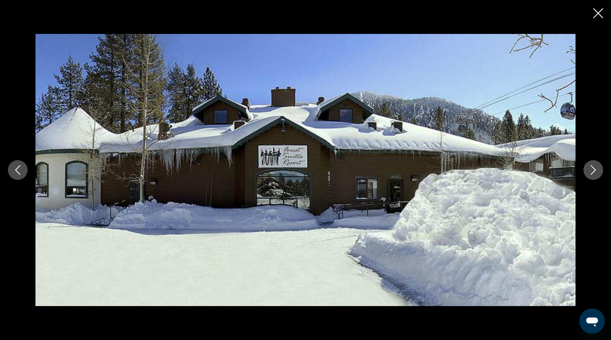
click at [592, 171] on icon "Next image" at bounding box center [592, 169] width 9 height 9
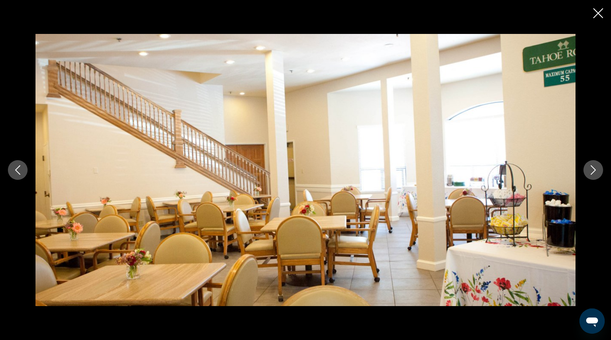
click at [592, 171] on icon "Next image" at bounding box center [592, 169] width 9 height 9
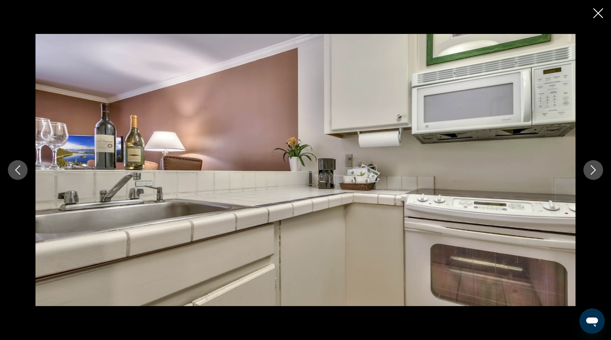
click at [592, 172] on icon "Next image" at bounding box center [592, 169] width 9 height 9
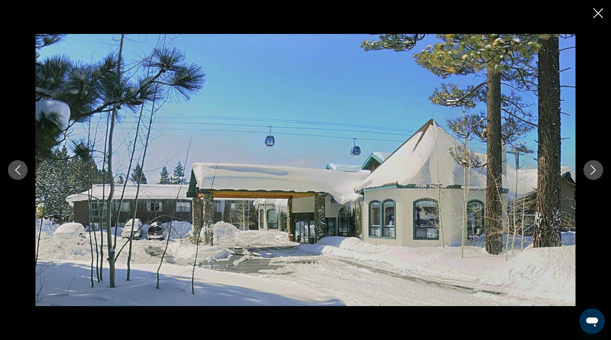
click at [592, 172] on icon "Next image" at bounding box center [592, 169] width 9 height 9
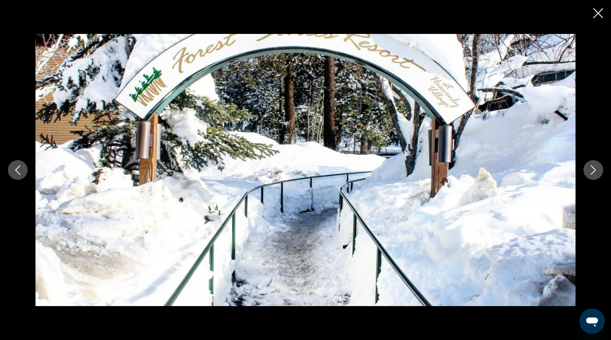
click at [592, 172] on icon "Next image" at bounding box center [592, 169] width 9 height 9
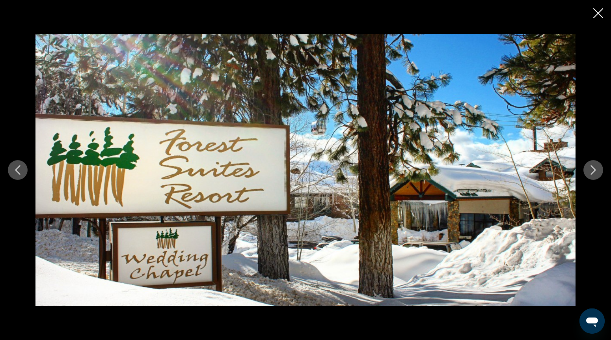
click at [592, 172] on icon "Next image" at bounding box center [592, 169] width 9 height 9
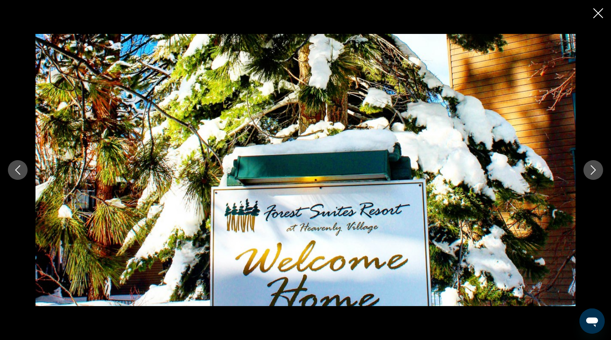
click at [592, 172] on icon "Next image" at bounding box center [592, 169] width 9 height 9
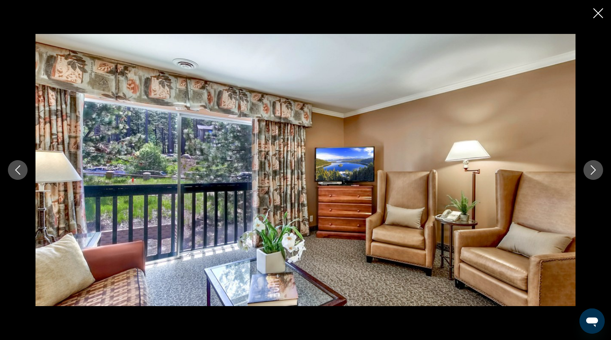
click at [592, 172] on icon "Next image" at bounding box center [592, 169] width 9 height 9
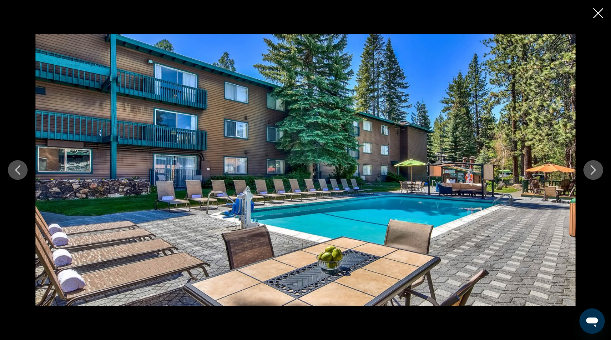
click at [592, 173] on icon "Next image" at bounding box center [593, 169] width 5 height 9
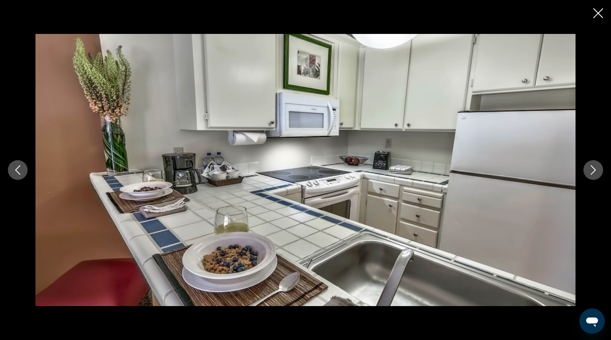
click at [590, 173] on icon "Next image" at bounding box center [592, 169] width 9 height 9
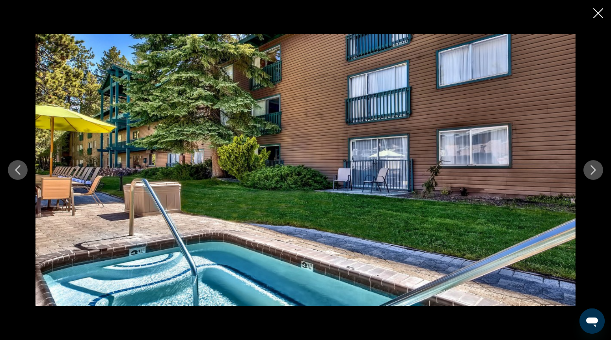
click at [597, 16] on icon "Close slideshow" at bounding box center [598, 13] width 10 height 10
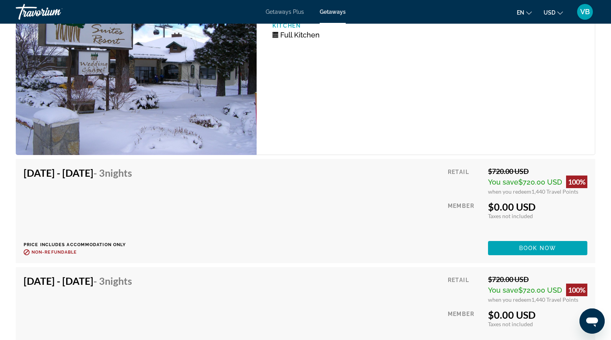
scroll to position [1340, 0]
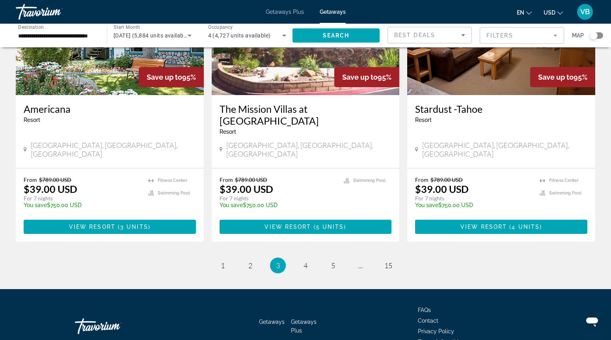
scroll to position [971, 0]
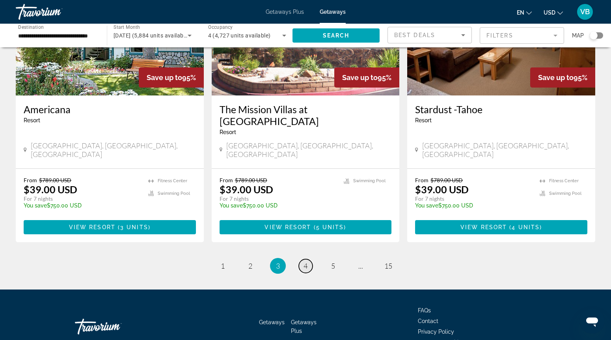
click at [304, 261] on span "4" at bounding box center [305, 265] width 4 height 9
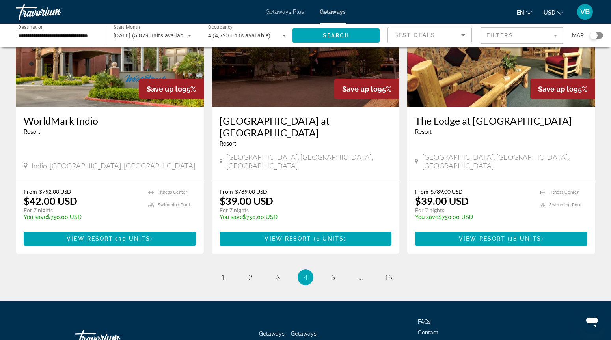
scroll to position [936, 0]
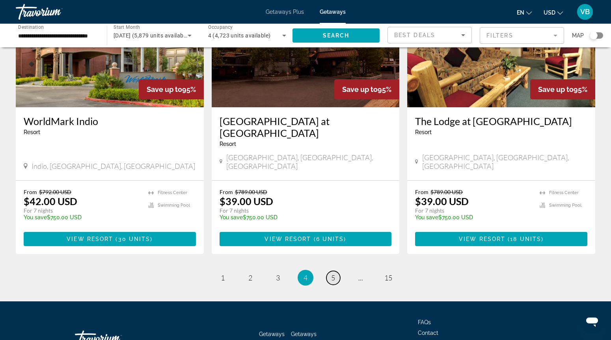
click at [333, 273] on span "5" at bounding box center [333, 277] width 4 height 9
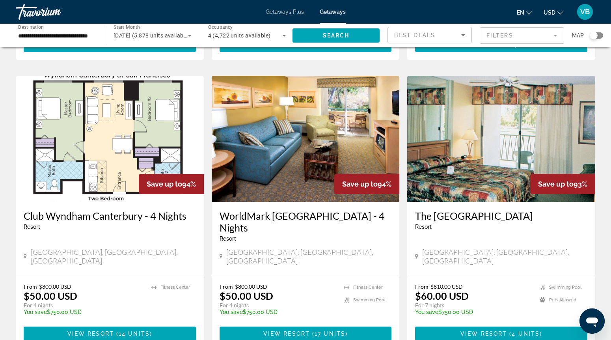
scroll to position [561, 0]
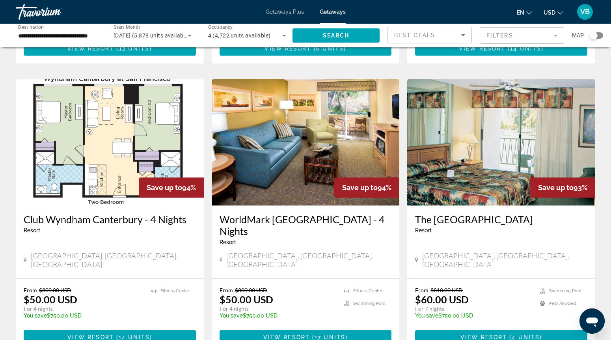
click at [144, 143] on img "Main content" at bounding box center [110, 142] width 188 height 126
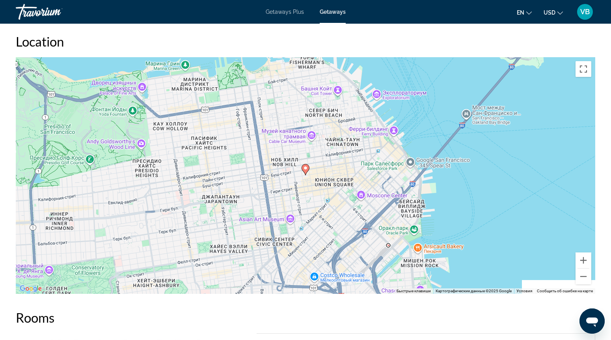
scroll to position [1105, 0]
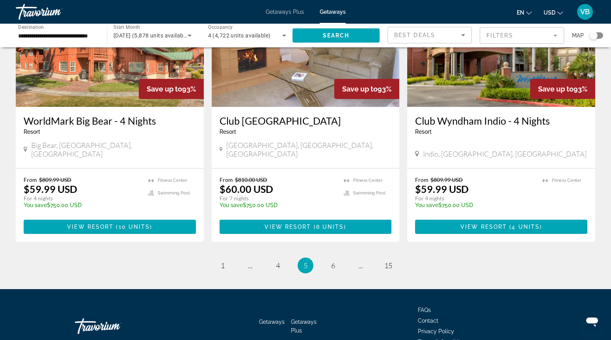
scroll to position [947, 0]
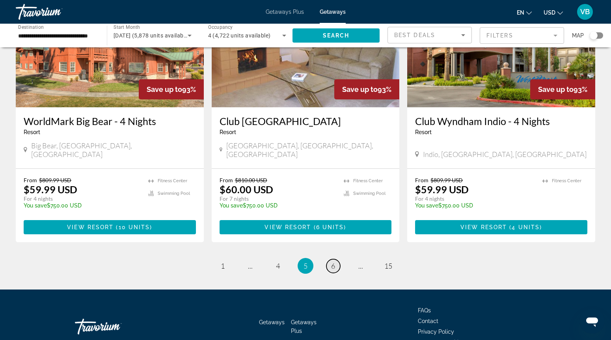
click at [329, 259] on link "page 6" at bounding box center [333, 266] width 14 height 14
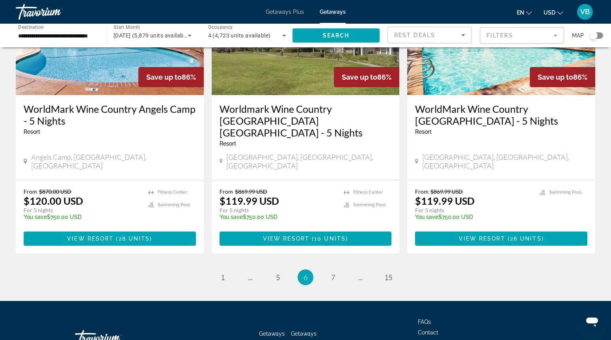
scroll to position [971, 0]
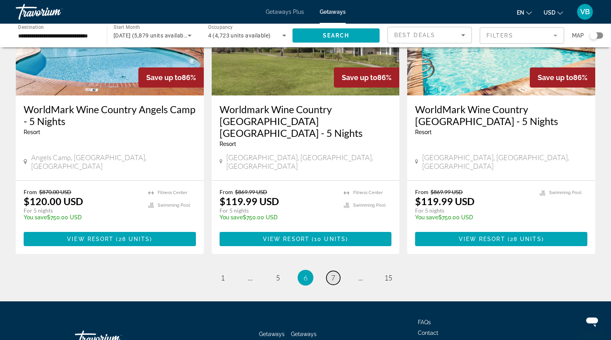
click at [333, 273] on span "7" at bounding box center [333, 277] width 4 height 9
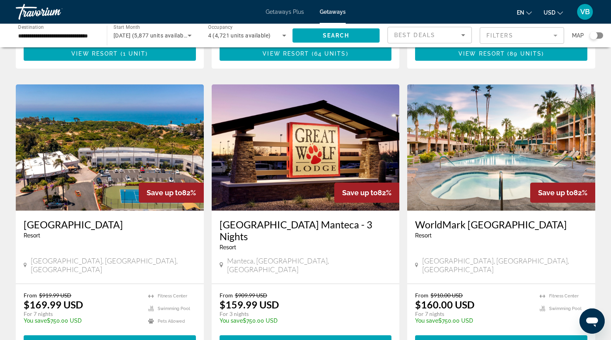
scroll to position [577, 0]
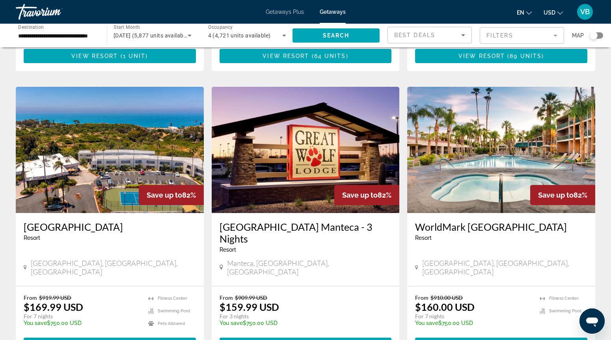
click at [295, 149] on img "Main content" at bounding box center [306, 150] width 188 height 126
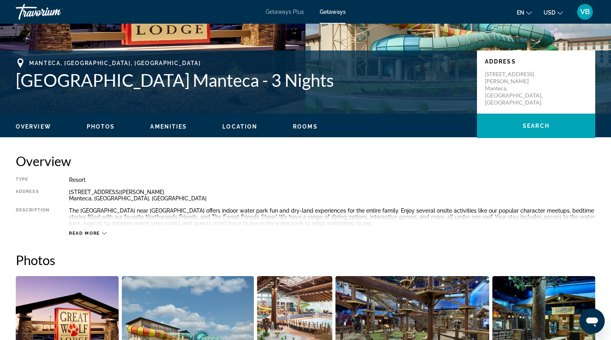
scroll to position [127, 0]
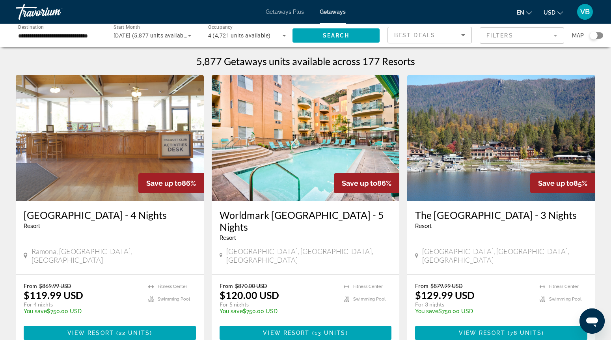
click at [458, 141] on img "Main content" at bounding box center [501, 138] width 188 height 126
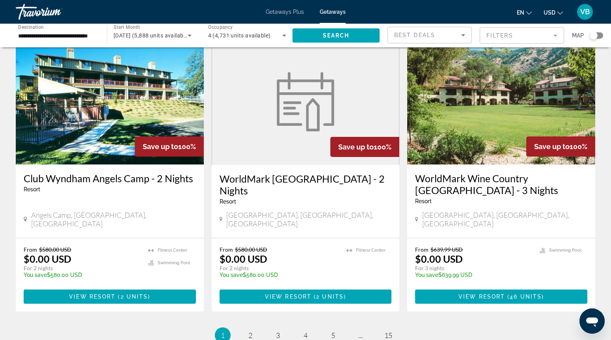
scroll to position [908, 0]
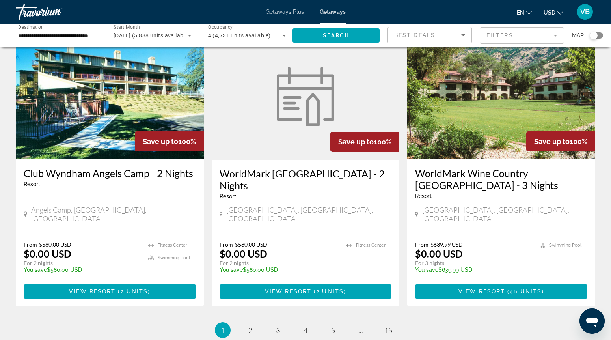
click at [454, 116] on img "Main content" at bounding box center [501, 96] width 188 height 126
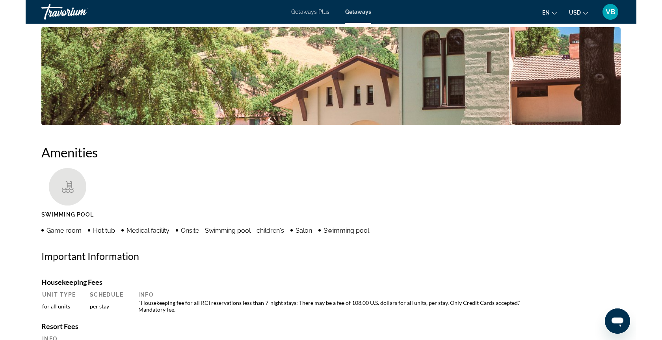
scroll to position [470, 0]
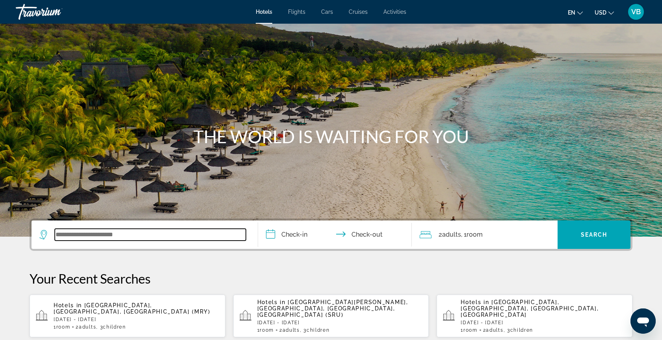
click at [136, 236] on input "Search widget" at bounding box center [150, 235] width 191 height 12
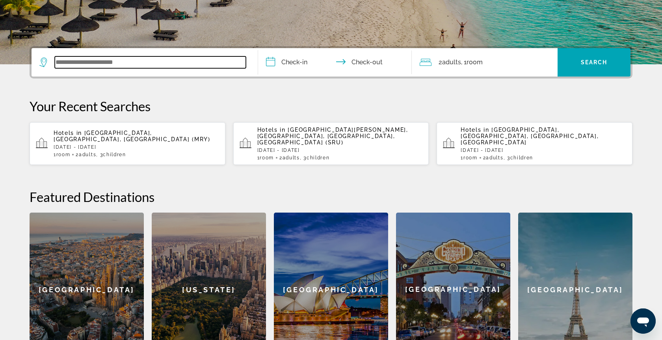
scroll to position [193, 0]
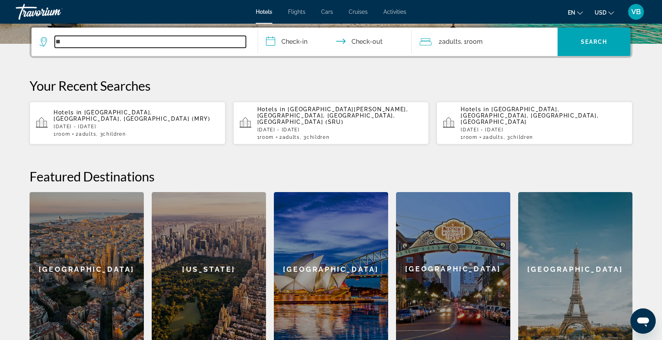
type input "*"
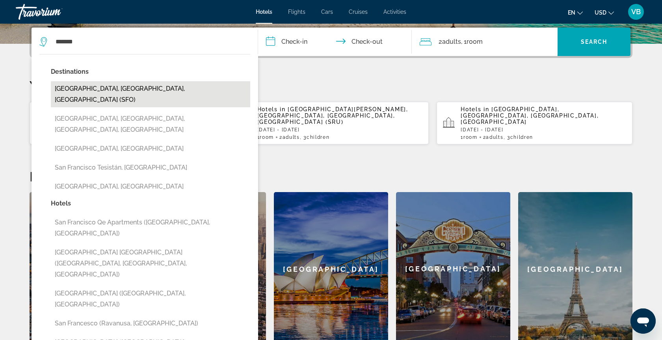
click at [132, 91] on button "[GEOGRAPHIC_DATA], [GEOGRAPHIC_DATA], [GEOGRAPHIC_DATA] (SFO)" at bounding box center [150, 94] width 199 height 26
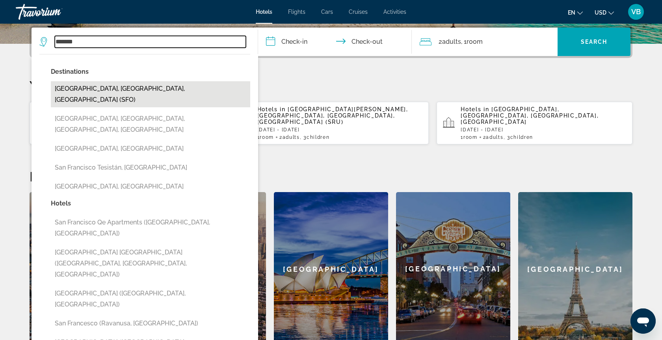
type input "**********"
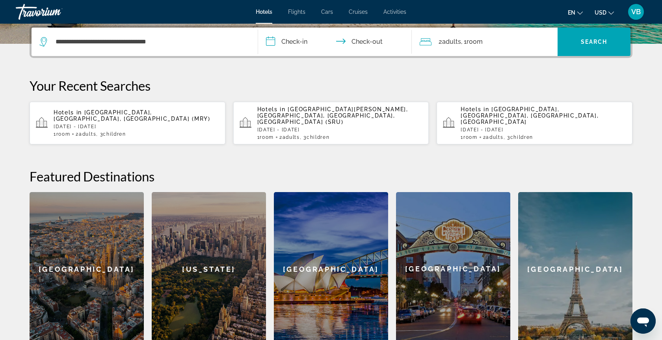
click at [290, 41] on input "**********" at bounding box center [336, 43] width 157 height 31
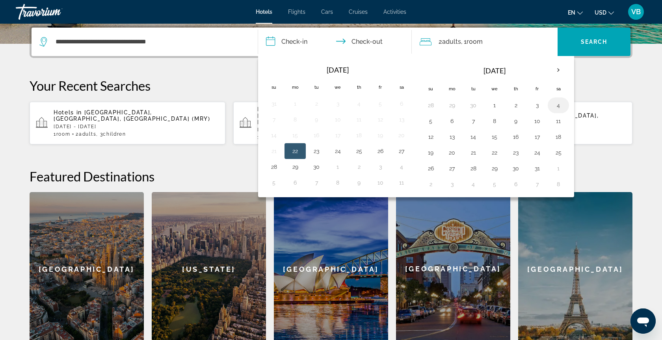
click at [560, 108] on button "4" at bounding box center [558, 105] width 13 height 11
click at [450, 123] on button "6" at bounding box center [452, 120] width 13 height 11
type input "**********"
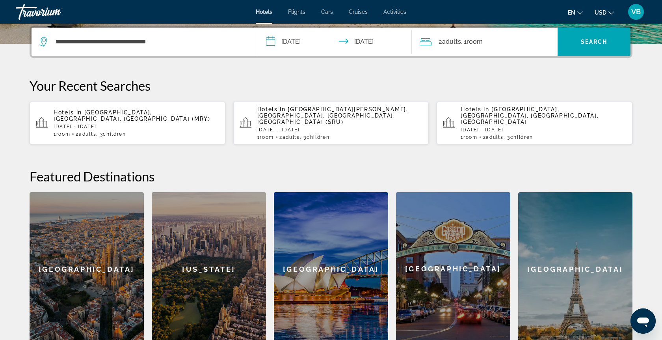
click at [506, 42] on div "2 Adult Adults , 1 Room rooms" at bounding box center [489, 41] width 138 height 11
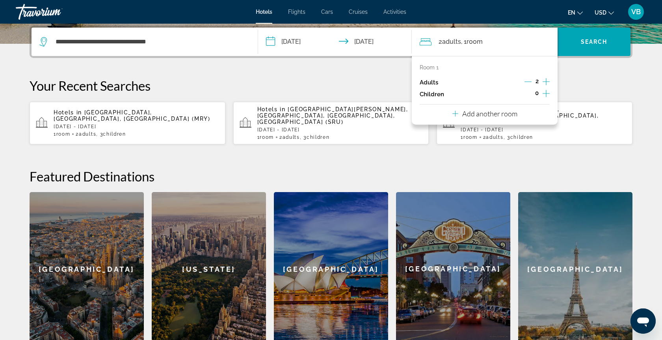
click at [545, 96] on icon "Increment children" at bounding box center [546, 93] width 7 height 9
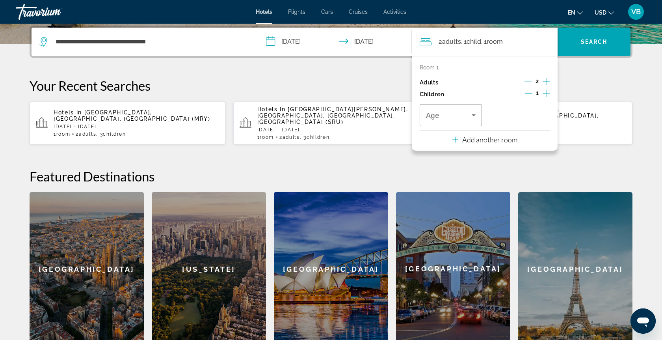
click at [545, 96] on icon "Increment children" at bounding box center [546, 93] width 7 height 9
click at [545, 95] on icon "Increment children" at bounding box center [546, 93] width 7 height 9
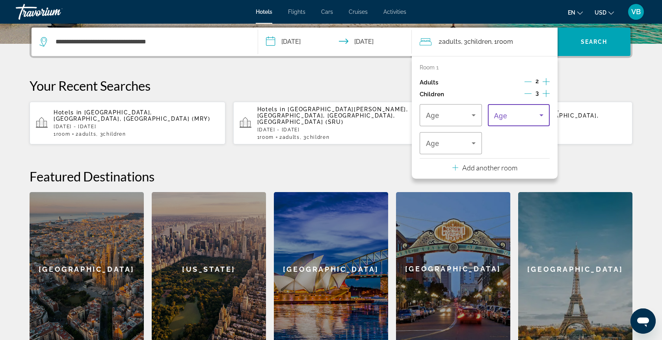
click at [535, 119] on span "Travelers: 2 adults, 3 children" at bounding box center [517, 114] width 46 height 9
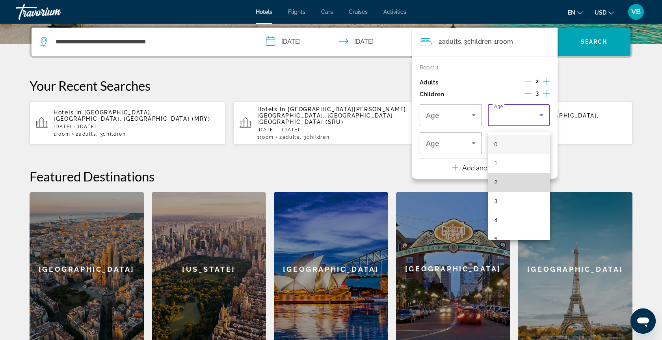
click at [510, 183] on mat-option "2" at bounding box center [519, 182] width 62 height 19
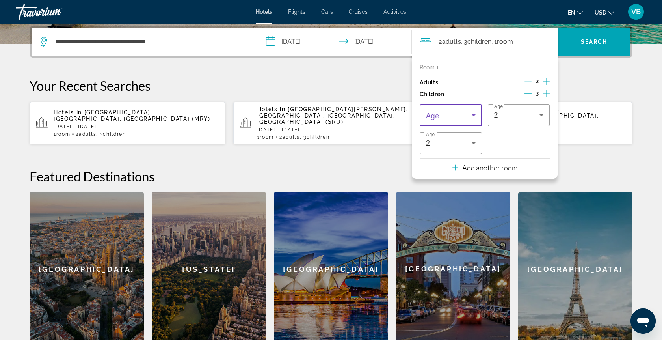
click at [460, 120] on span "Travelers: 2 adults, 3 children" at bounding box center [449, 114] width 46 height 9
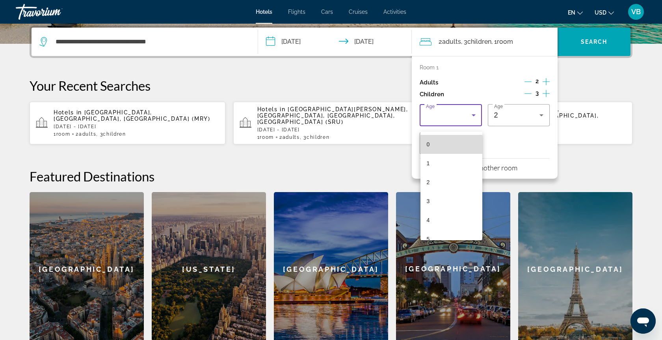
click at [447, 149] on mat-option "0" at bounding box center [452, 144] width 62 height 19
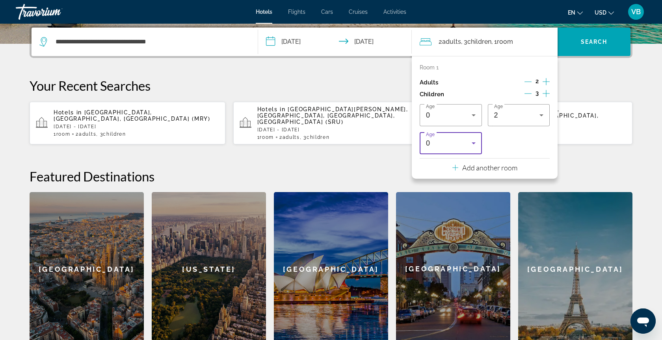
click at [447, 147] on div "0" at bounding box center [449, 142] width 46 height 9
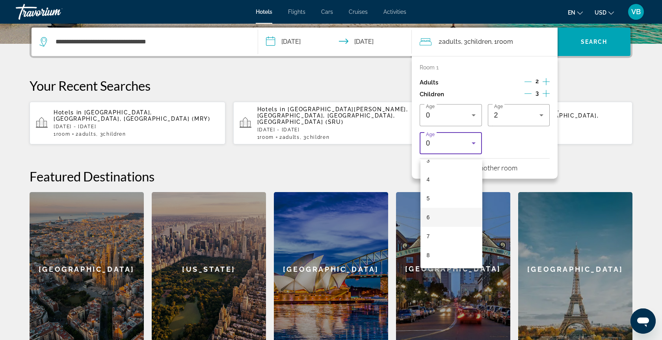
scroll to position [72, 0]
click at [439, 257] on mat-option "8" at bounding box center [452, 251] width 62 height 19
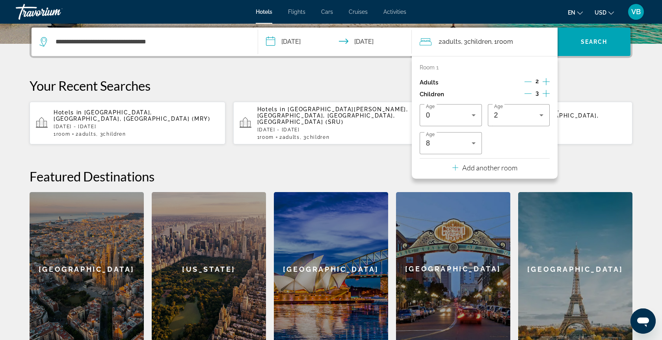
click at [581, 160] on div "**********" at bounding box center [331, 186] width 635 height 320
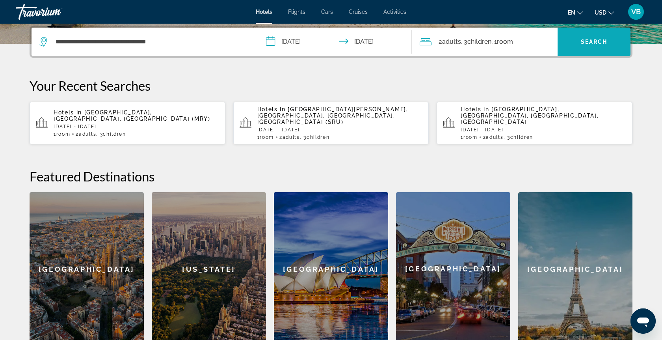
click at [583, 45] on span "Search widget" at bounding box center [594, 41] width 73 height 19
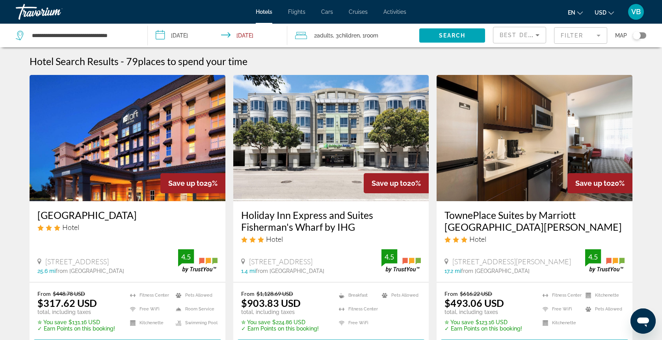
click at [638, 37] on div "Toggle map" at bounding box center [637, 36] width 8 height 8
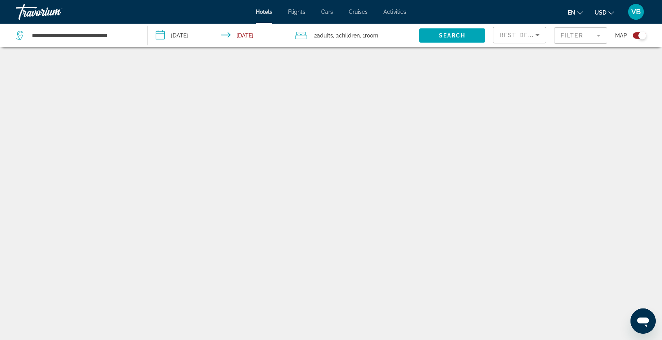
scroll to position [47, 0]
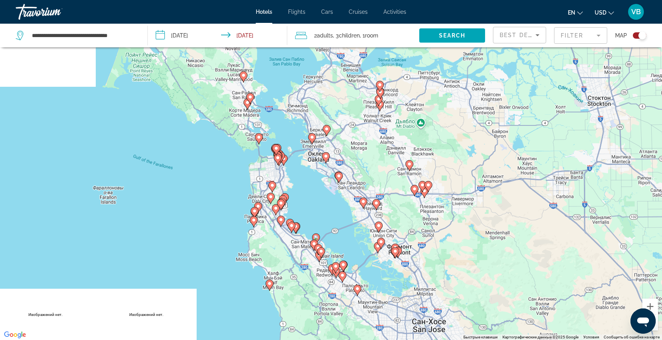
click at [260, 141] on icon "Main content" at bounding box center [258, 139] width 7 height 10
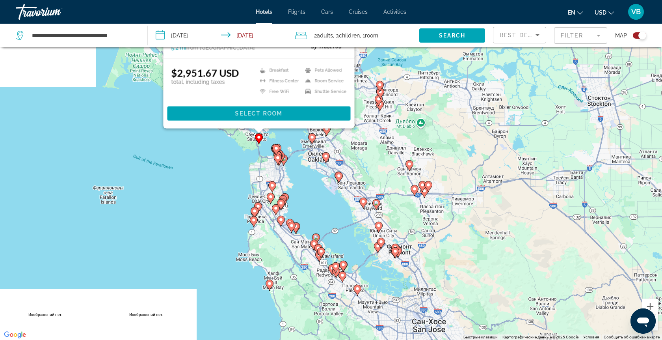
scroll to position [0, 0]
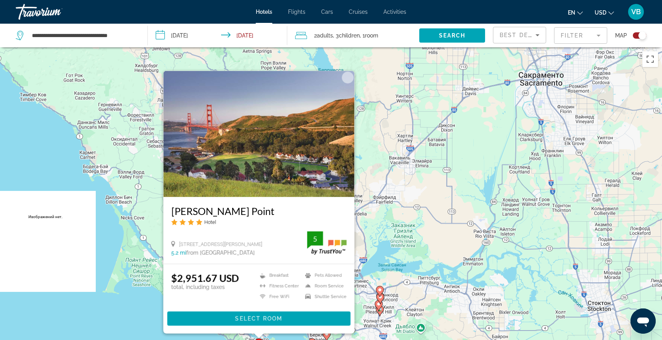
click at [125, 314] on div "Чтобы активировать перетаскивание с помощью клавиатуры, нажмите Alt + Ввод. Пос…" at bounding box center [331, 217] width 662 height 340
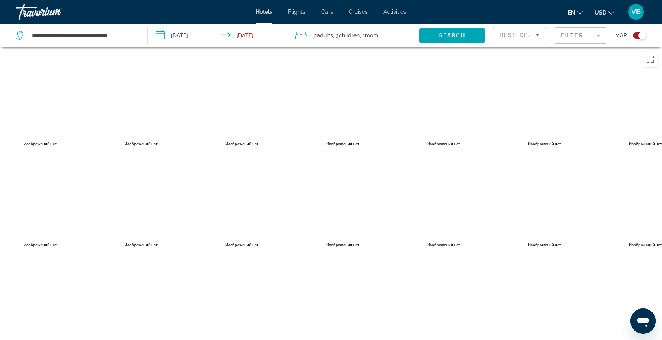
click at [635, 36] on div "Toggle map" at bounding box center [639, 35] width 13 height 6
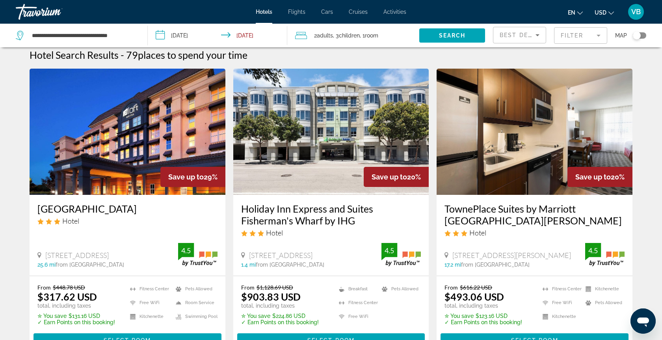
scroll to position [7, 0]
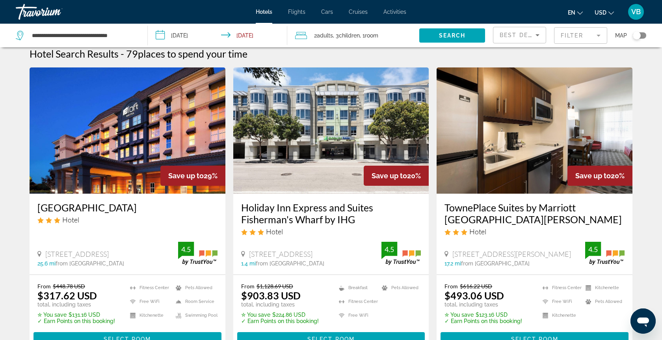
click at [512, 40] on div "Best Deals" at bounding box center [520, 38] width 40 height 22
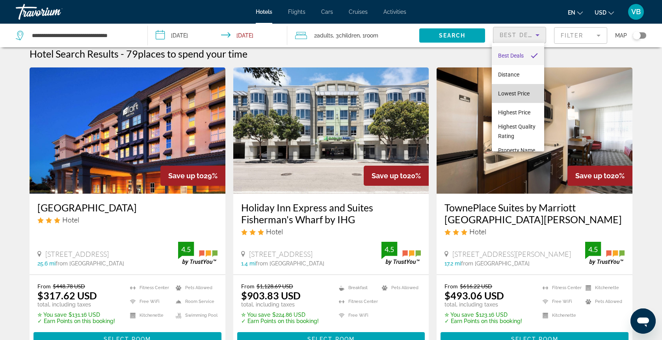
click at [525, 98] on span "Lowest Price" at bounding box center [514, 93] width 32 height 9
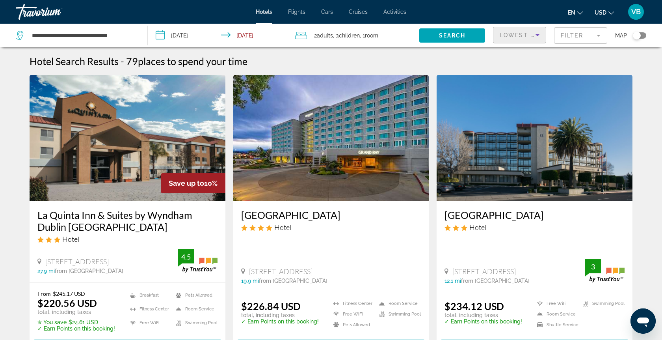
click at [513, 32] on span "Lowest Price" at bounding box center [525, 35] width 50 height 6
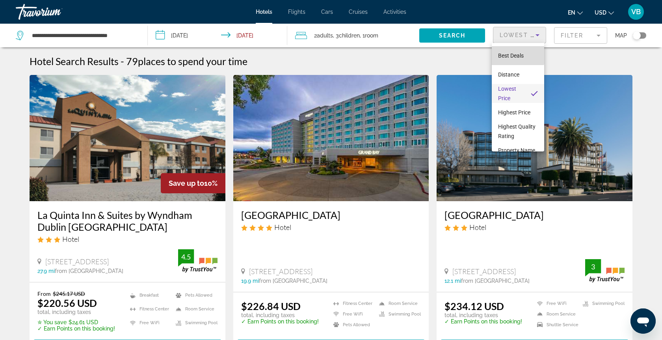
click at [507, 54] on span "Best Deals" at bounding box center [511, 55] width 26 height 6
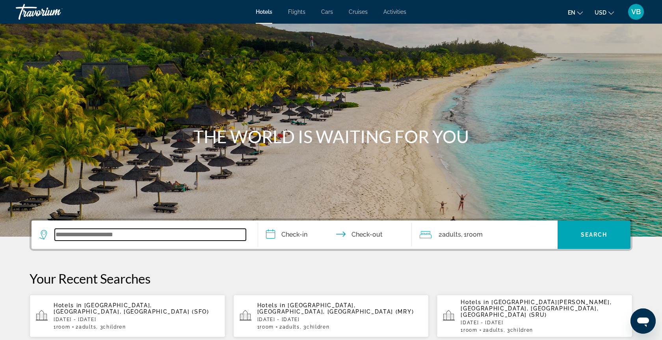
click at [139, 231] on input "Search widget" at bounding box center [150, 235] width 191 height 12
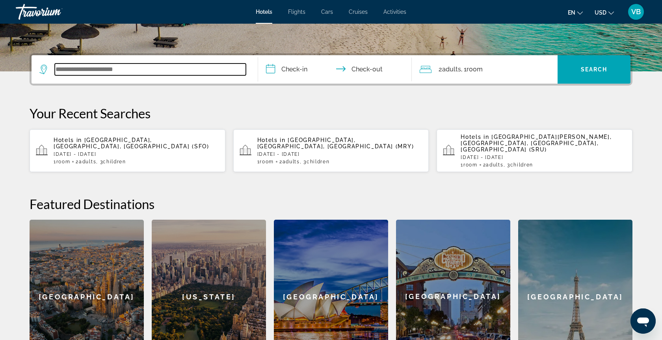
scroll to position [193, 0]
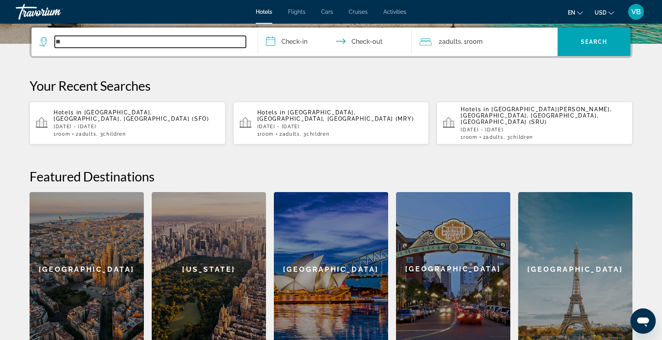
type input "*"
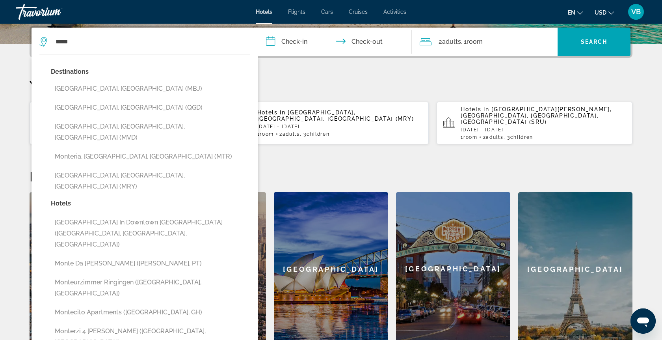
click at [76, 168] on button "[GEOGRAPHIC_DATA], [GEOGRAPHIC_DATA], [GEOGRAPHIC_DATA] (MRY)" at bounding box center [150, 181] width 199 height 26
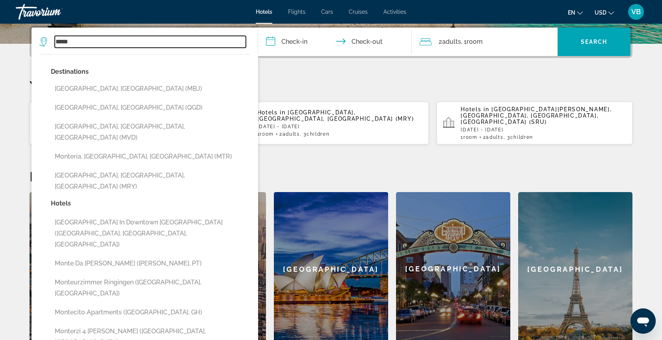
type input "**********"
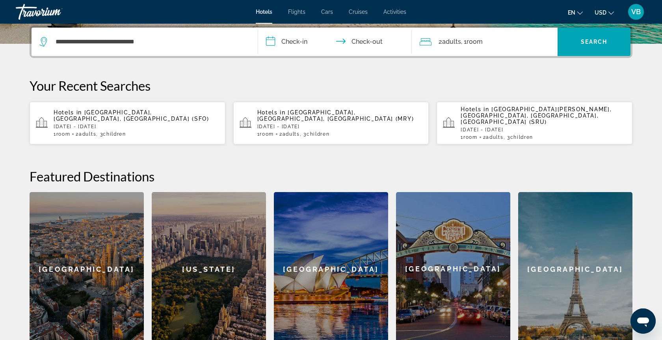
click at [286, 35] on input "**********" at bounding box center [336, 43] width 157 height 31
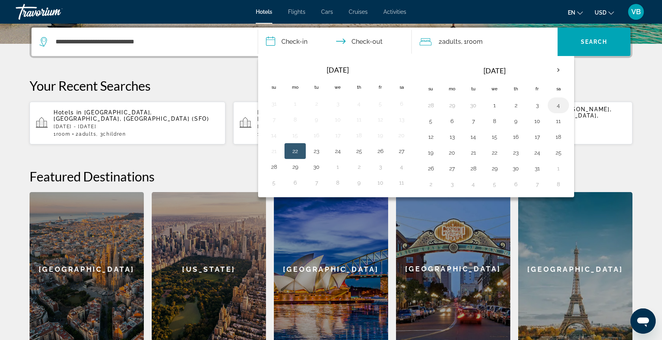
click at [560, 104] on button "4" at bounding box center [558, 105] width 13 height 11
click at [460, 121] on td "6" at bounding box center [451, 121] width 21 height 16
click at [453, 122] on button "6" at bounding box center [452, 120] width 13 height 11
type input "**********"
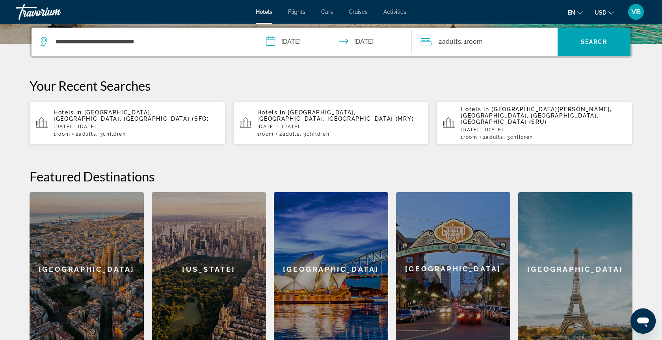
click at [473, 50] on div "2 Adult Adults , 1 Room rooms" at bounding box center [489, 42] width 138 height 28
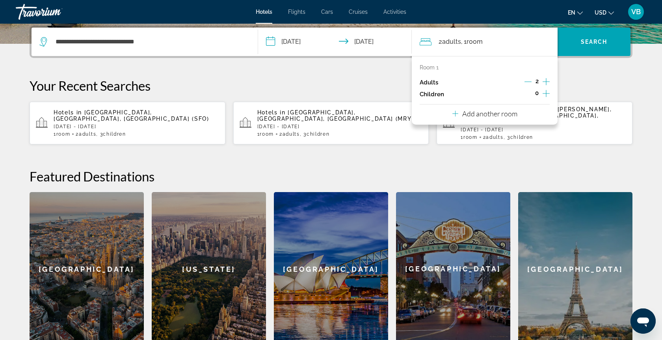
click at [458, 100] on div "Children 0" at bounding box center [485, 94] width 130 height 12
click at [543, 98] on icon "Increment children" at bounding box center [546, 93] width 7 height 9
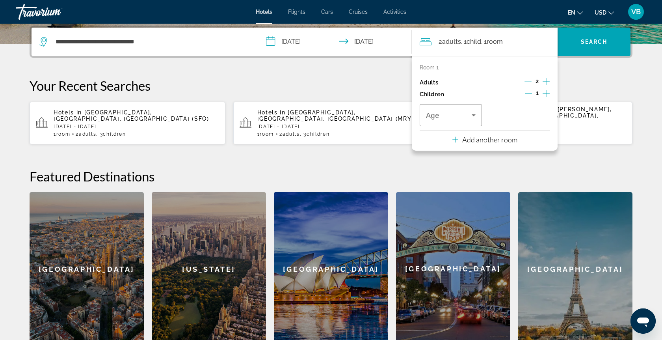
click at [543, 98] on icon "Increment children" at bounding box center [546, 93] width 7 height 9
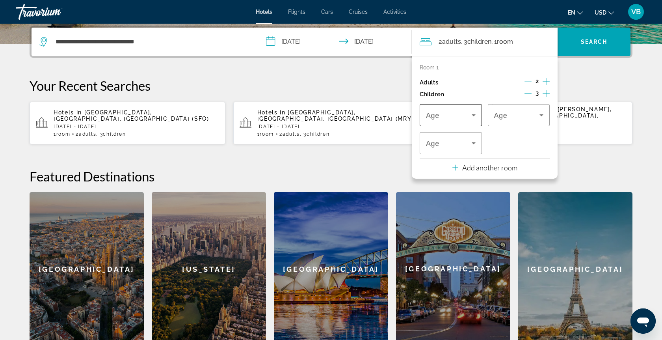
click at [470, 117] on icon "Travelers: 2 adults, 3 children" at bounding box center [473, 114] width 9 height 9
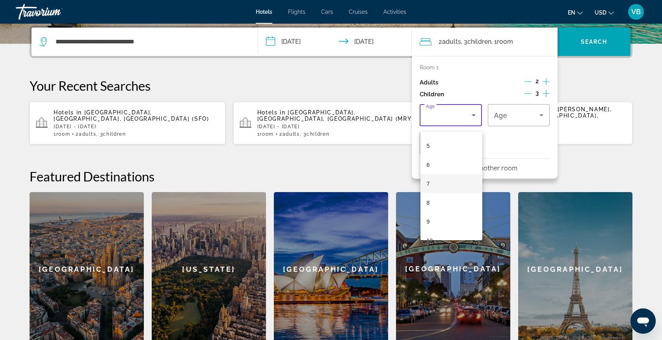
scroll to position [93, 0]
click at [440, 198] on mat-option "8" at bounding box center [452, 202] width 62 height 19
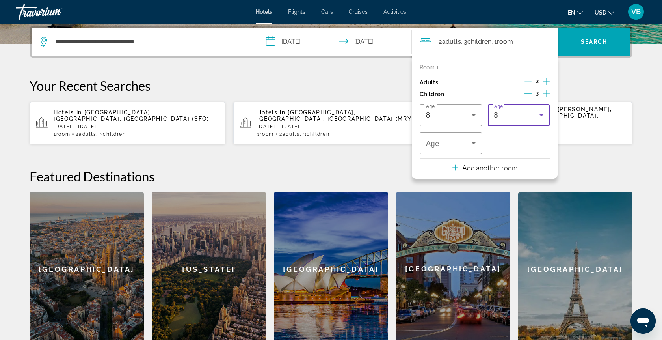
click at [510, 117] on div "8" at bounding box center [517, 114] width 46 height 9
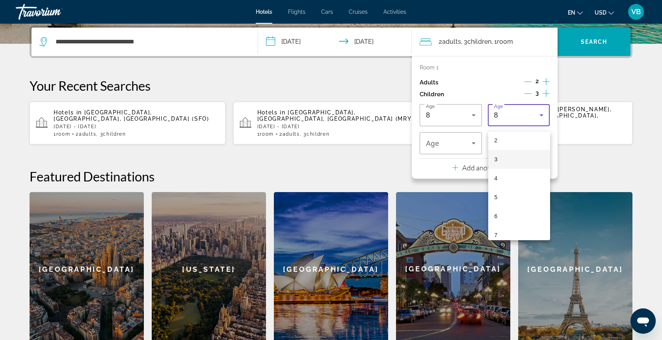
scroll to position [39, 0]
click at [499, 143] on mat-option "2" at bounding box center [519, 143] width 62 height 19
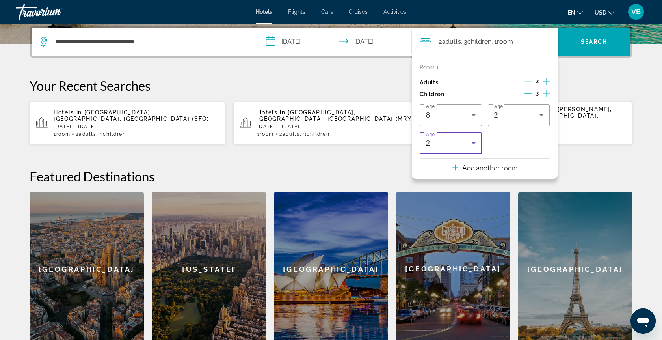
click at [459, 147] on div "2" at bounding box center [449, 142] width 46 height 9
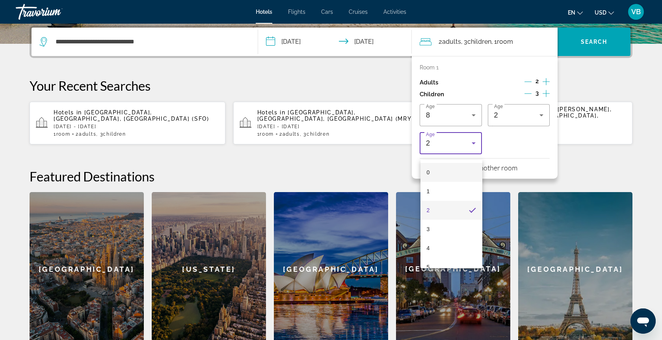
click at [449, 167] on mat-option "0" at bounding box center [452, 172] width 62 height 19
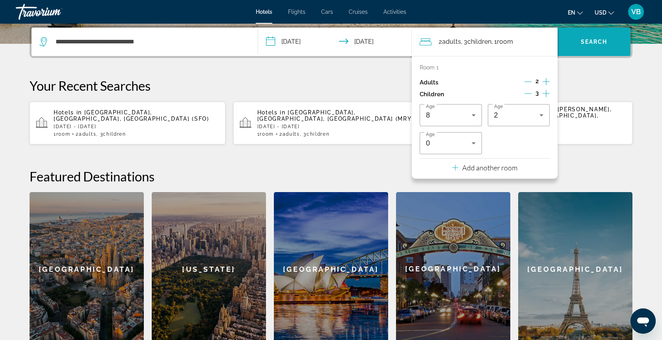
click at [579, 47] on span "Search widget" at bounding box center [594, 41] width 73 height 19
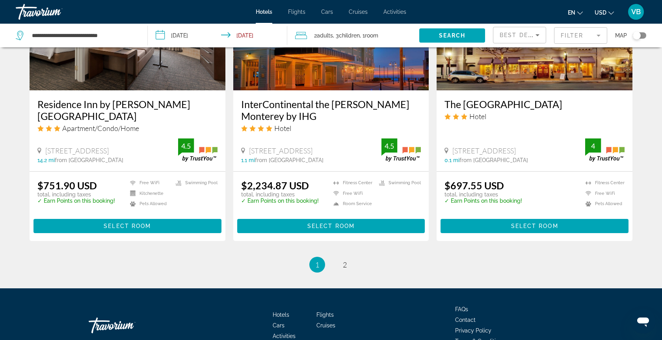
scroll to position [1014, 0]
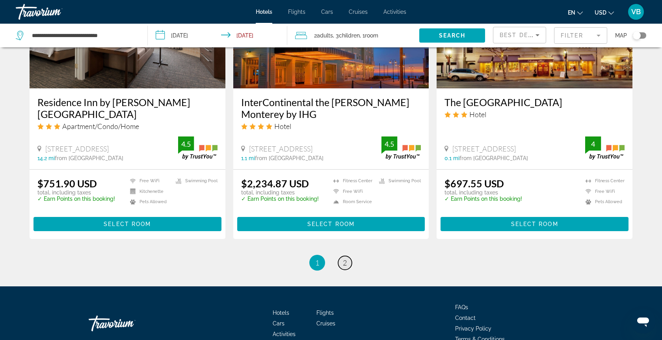
click at [340, 261] on link "page 2" at bounding box center [345, 263] width 14 height 14
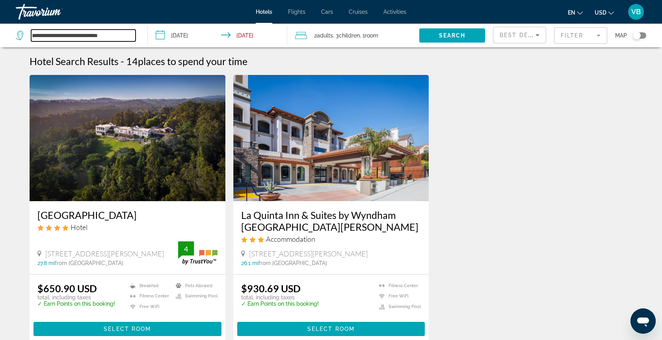
click at [108, 34] on input "**********" at bounding box center [83, 36] width 104 height 12
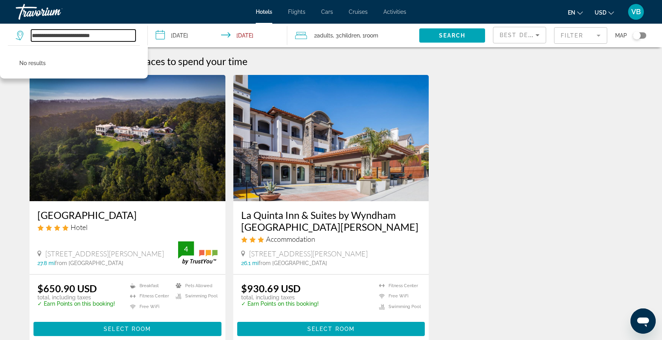
click at [122, 35] on input "**********" at bounding box center [83, 36] width 104 height 12
type input "*"
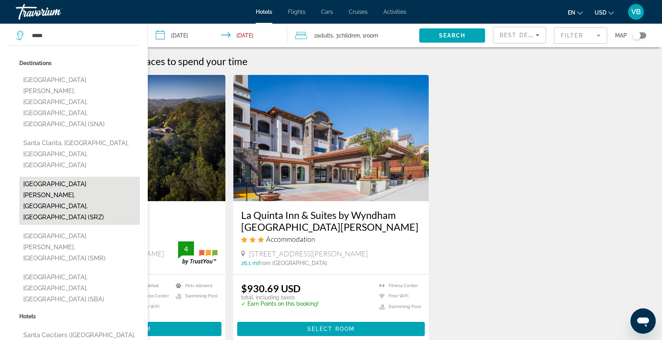
click at [52, 177] on button "[GEOGRAPHIC_DATA][PERSON_NAME], [GEOGRAPHIC_DATA], [GEOGRAPHIC_DATA] (SRZ)" at bounding box center [79, 201] width 121 height 48
type input "**********"
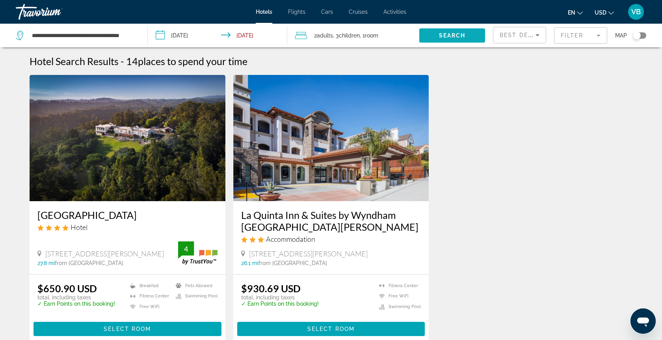
click at [422, 30] on span "Search widget" at bounding box center [452, 35] width 66 height 19
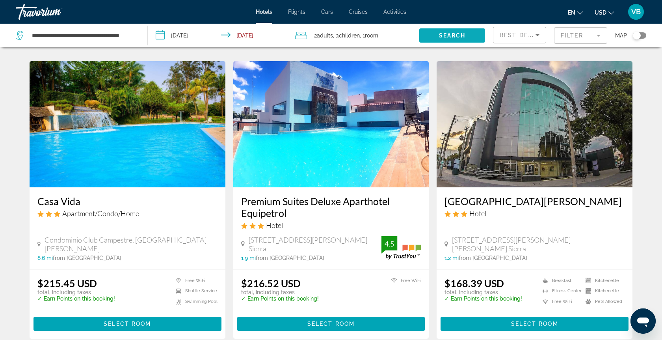
scroll to position [305, 0]
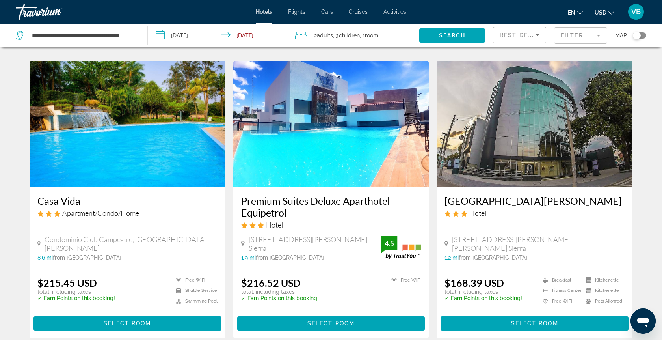
click at [331, 134] on img "Main content" at bounding box center [331, 124] width 196 height 126
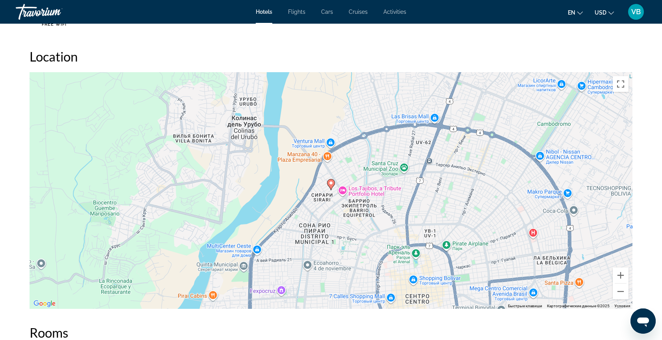
scroll to position [703, 0]
click at [621, 290] on button "Уменьшить" at bounding box center [621, 292] width 16 height 16
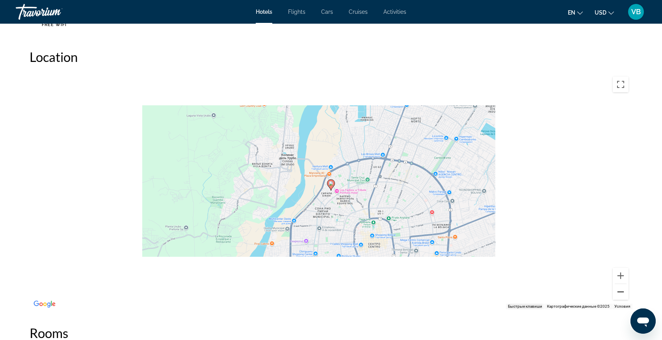
click at [621, 290] on button "Уменьшить" at bounding box center [621, 292] width 16 height 16
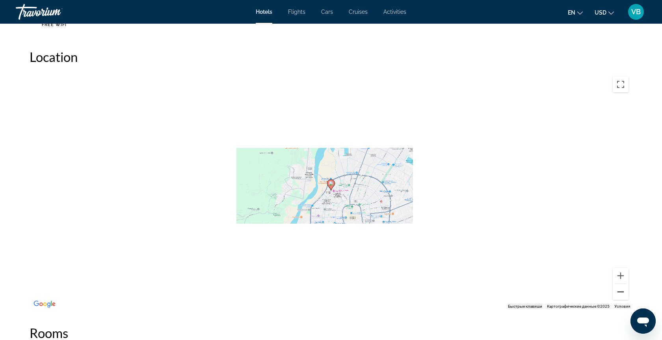
click at [621, 291] on button "Уменьшить" at bounding box center [621, 292] width 16 height 16
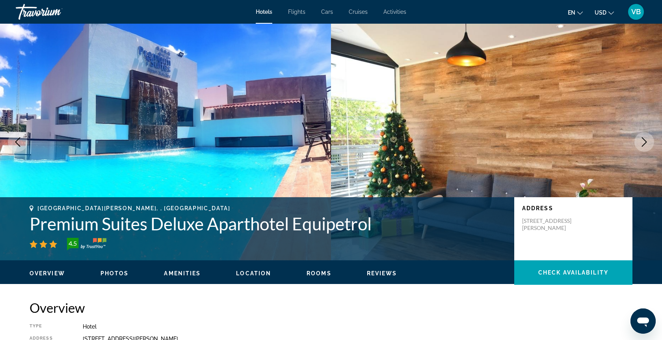
scroll to position [0, 0]
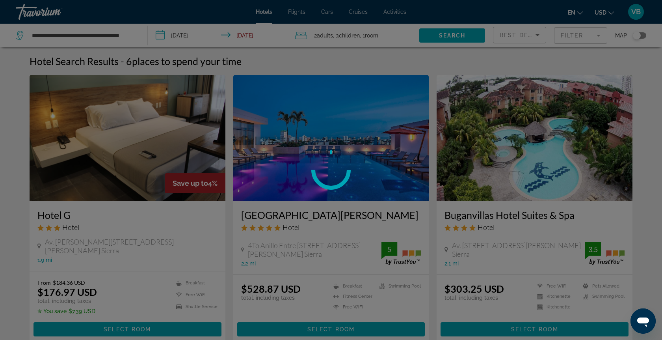
scroll to position [1, 0]
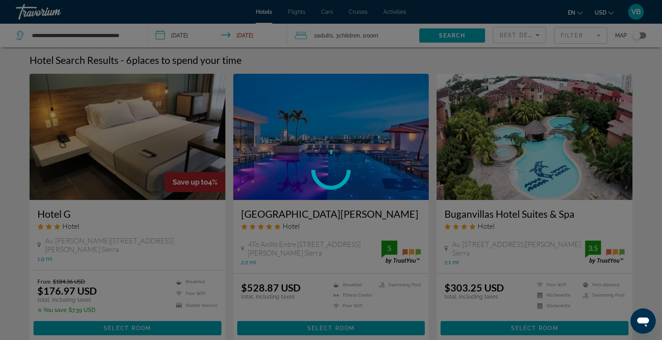
click at [106, 32] on div at bounding box center [331, 170] width 662 height 340
